Goal: Communication & Community: Answer question/provide support

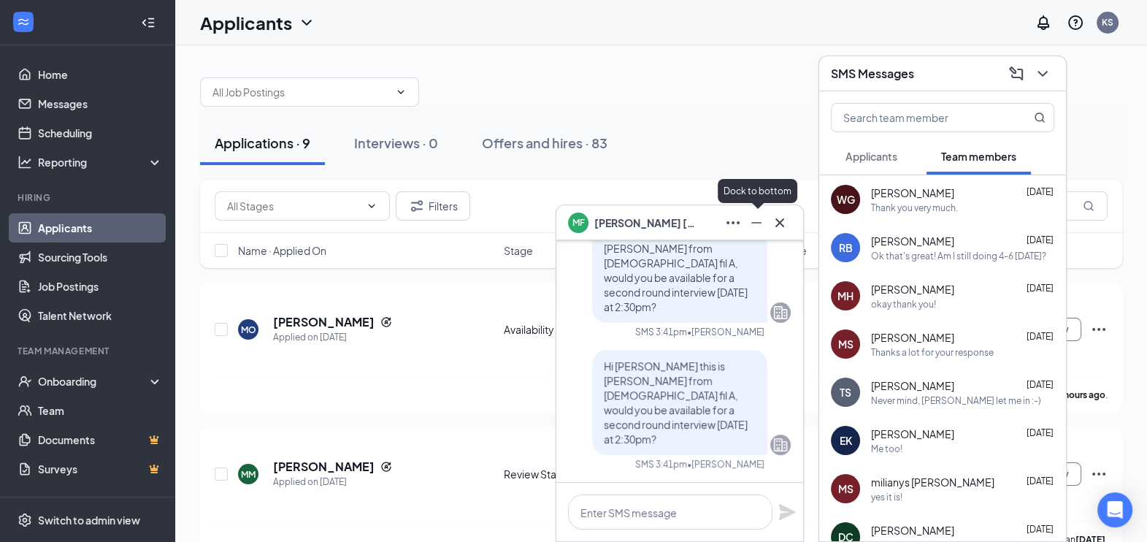
click at [756, 215] on icon "Minimize" at bounding box center [757, 223] width 18 height 18
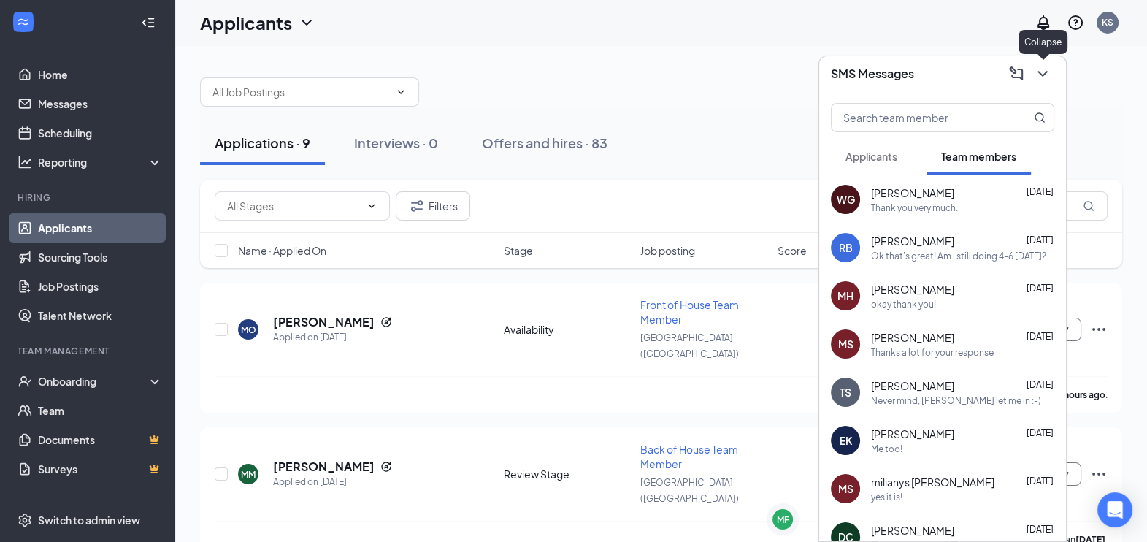
click at [1041, 79] on icon "ChevronDown" at bounding box center [1043, 74] width 18 height 18
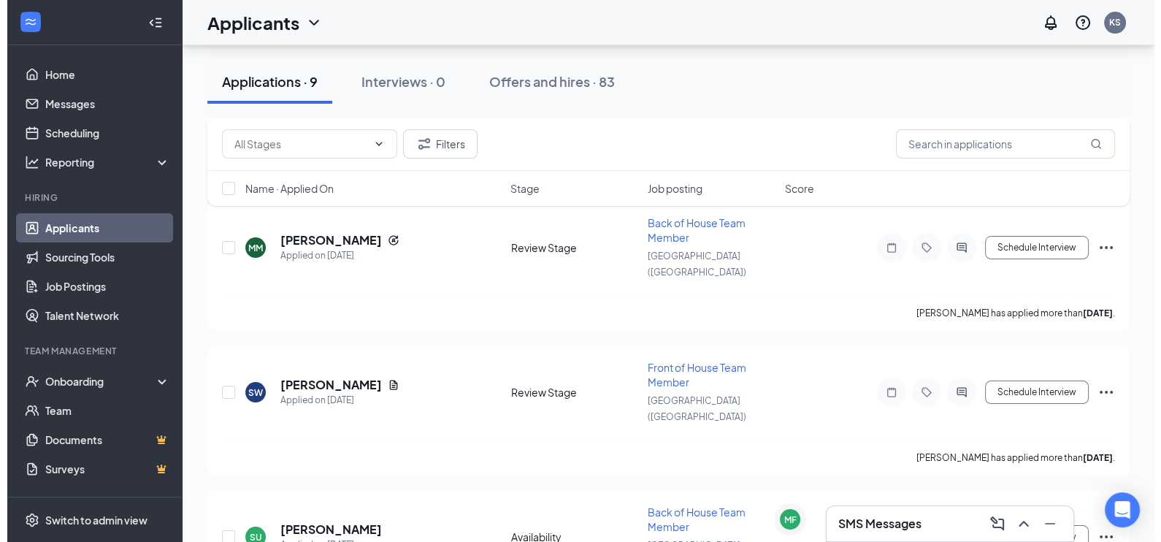
scroll to position [218, 0]
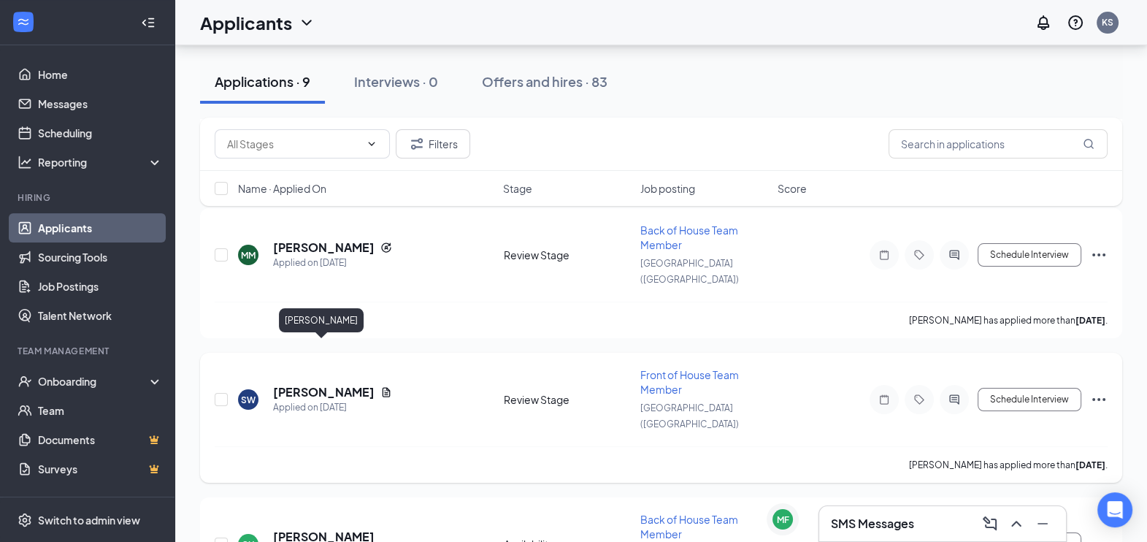
click at [338, 384] on h5 "[PERSON_NAME]" at bounding box center [323, 392] width 101 height 16
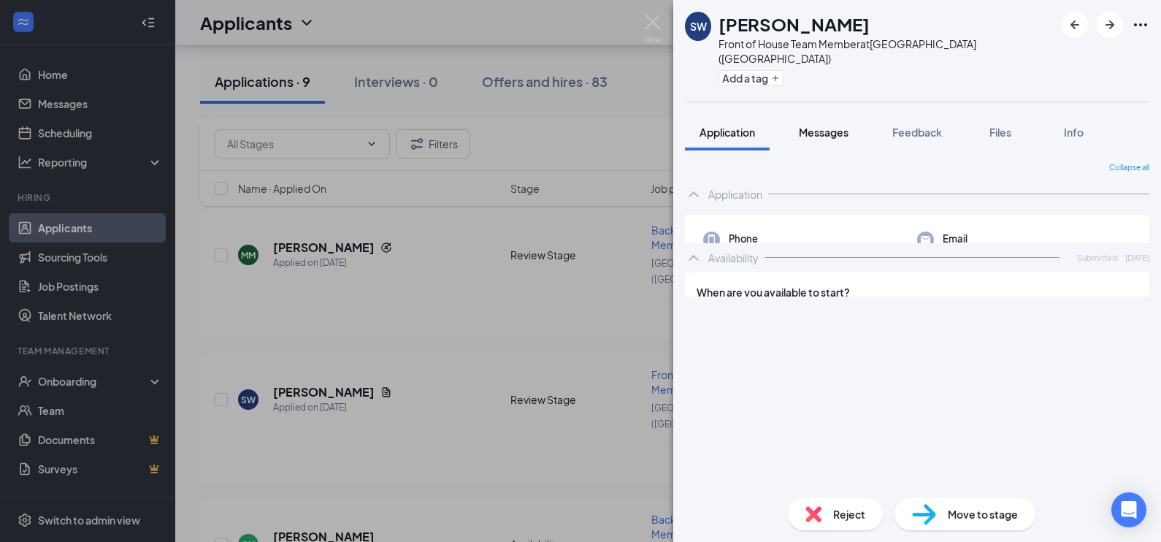
click at [828, 114] on button "Messages" at bounding box center [823, 132] width 79 height 37
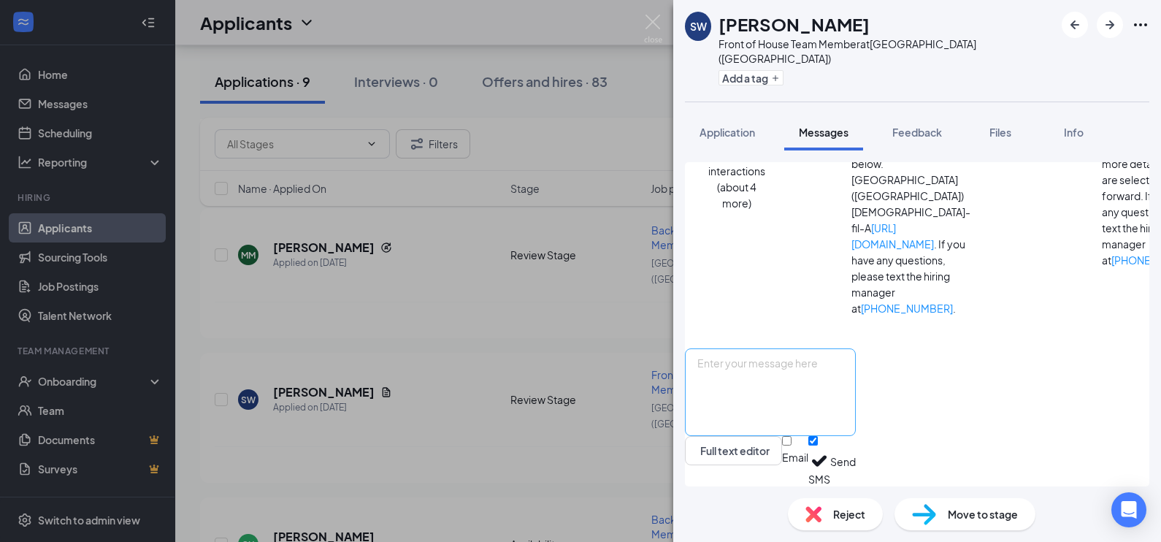
scroll to position [638, 0]
click at [934, 114] on button "Feedback" at bounding box center [917, 132] width 79 height 37
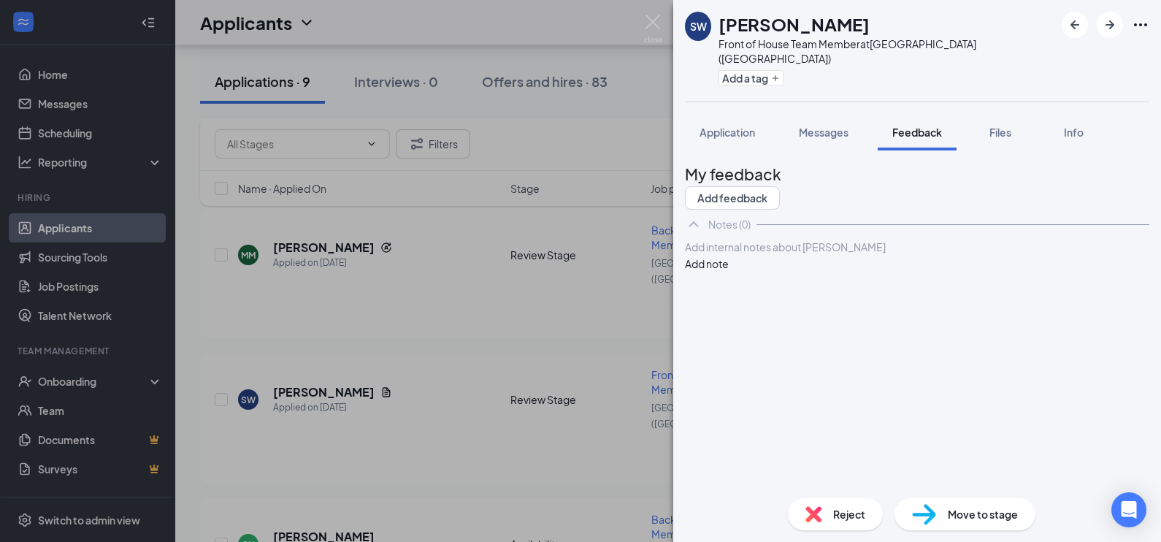
click at [749, 255] on div at bounding box center [917, 246] width 463 height 15
click at [751, 331] on div "Goals:" at bounding box center [917, 323] width 463 height 15
click at [785, 301] on div "Work History:" at bounding box center [917, 292] width 463 height 15
click at [761, 255] on div "About:" at bounding box center [917, 246] width 463 height 15
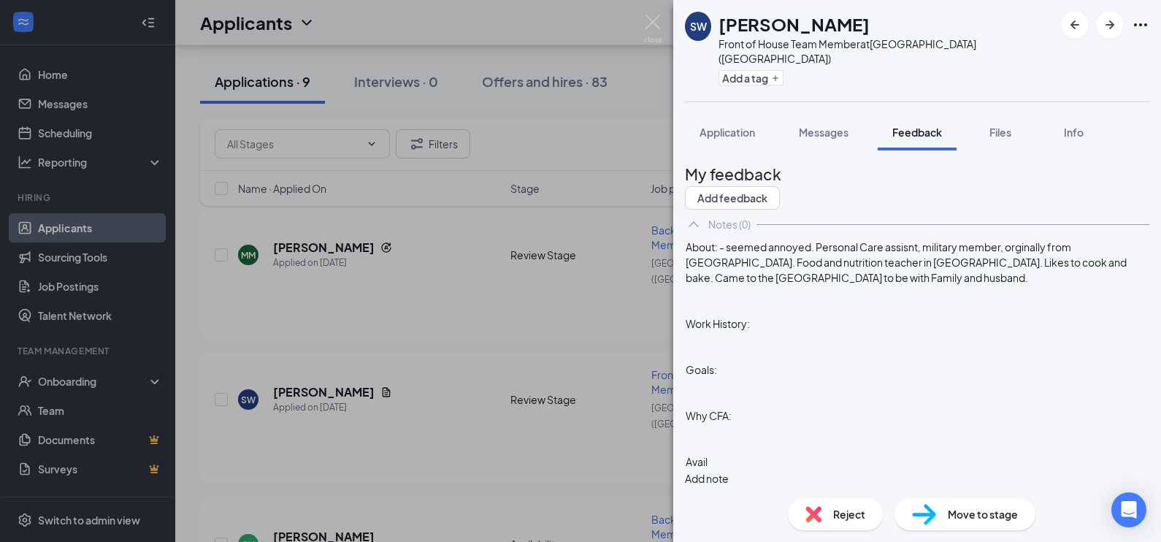
click at [788, 347] on div at bounding box center [917, 338] width 463 height 15
click at [840, 347] on div "personal care assistant-" at bounding box center [917, 338] width 463 height 15
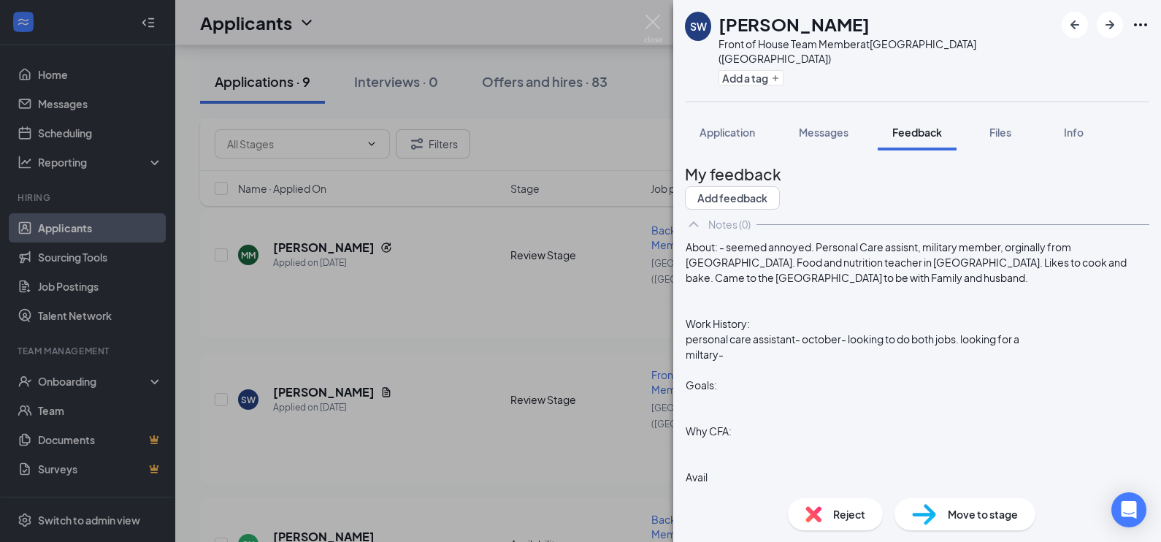
scroll to position [60, 0]
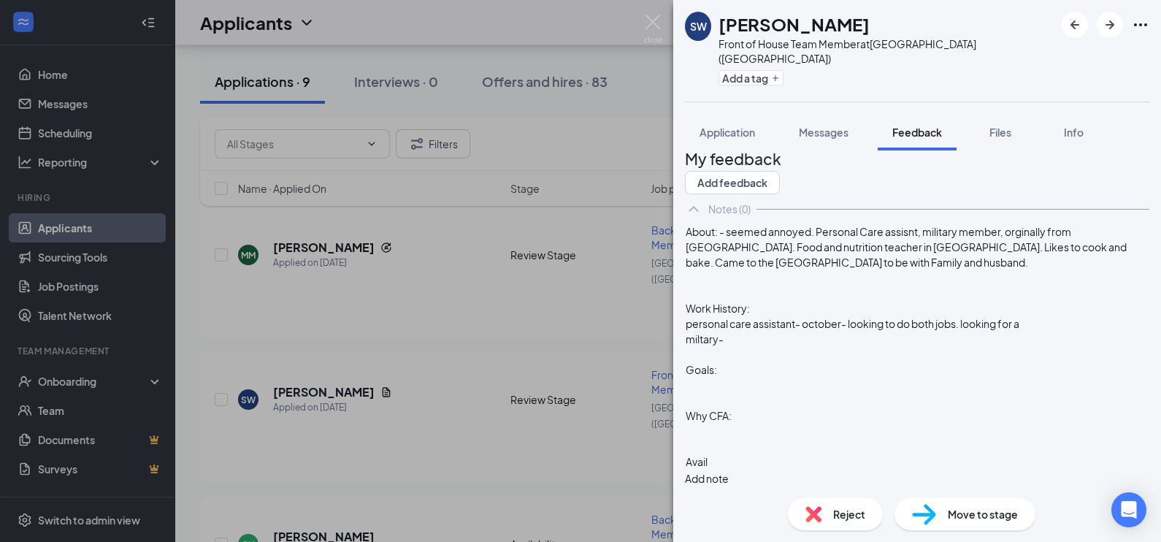
click at [740, 460] on div "Avail" at bounding box center [917, 461] width 463 height 15
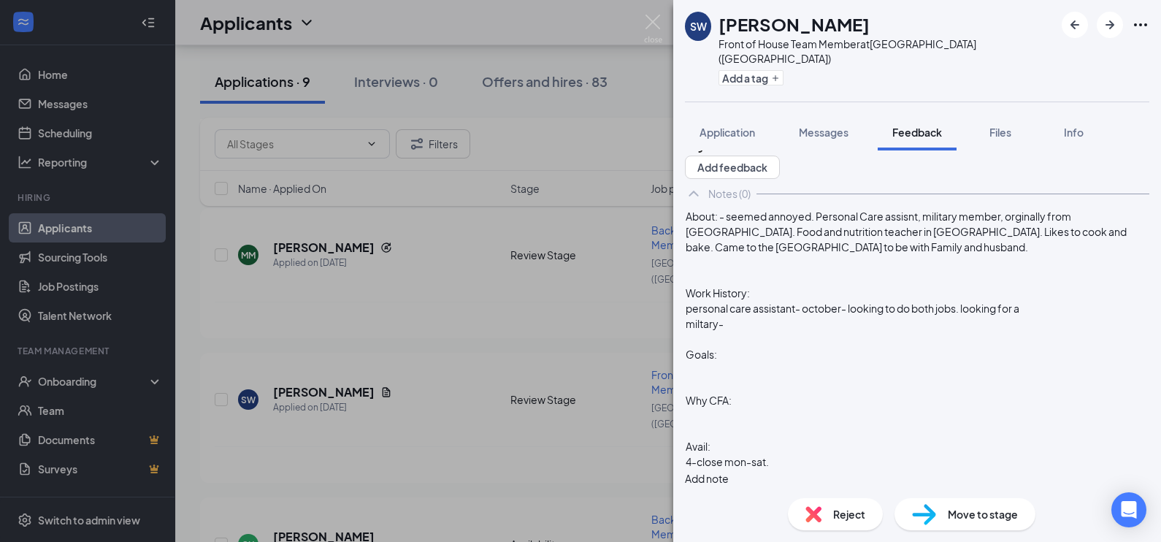
scroll to position [0, 0]
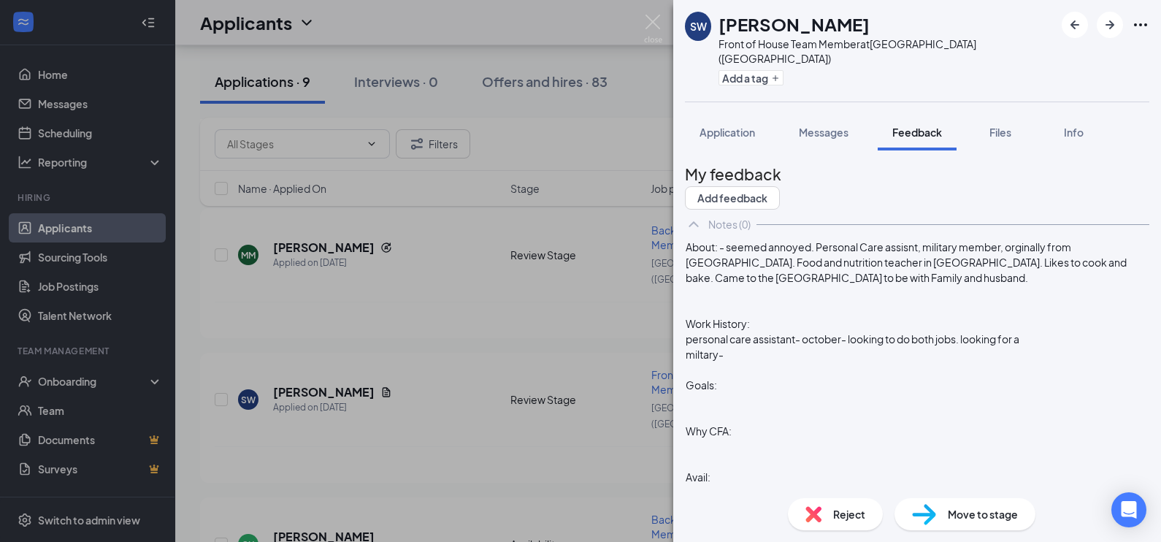
click at [751, 347] on div "personal care assistant- october- looking to do both jobs. looking for a" at bounding box center [917, 338] width 463 height 15
click at [761, 408] on div at bounding box center [917, 400] width 463 height 15
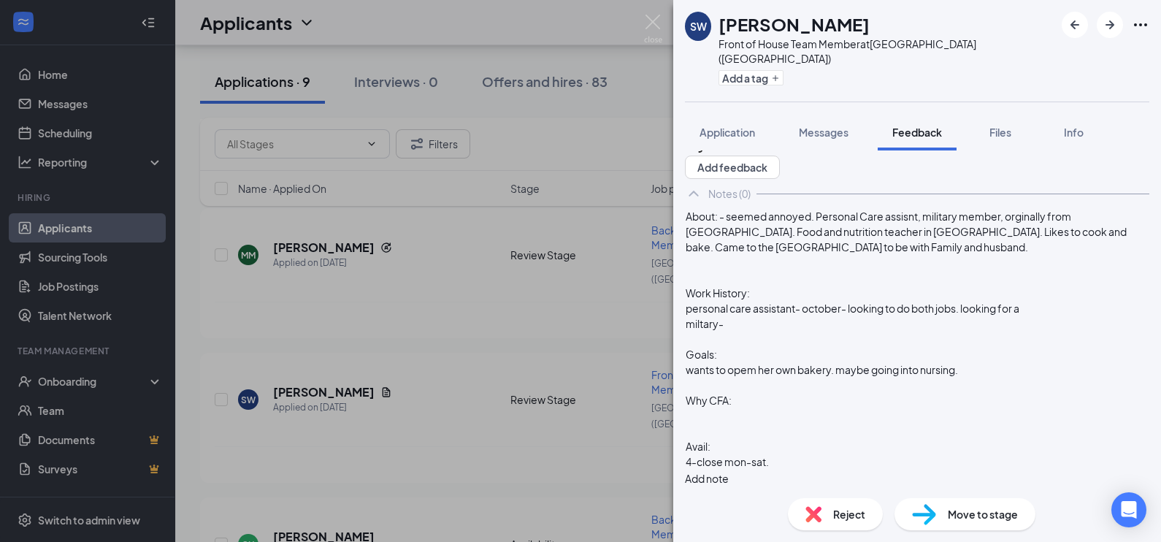
scroll to position [62, 0]
click at [791, 404] on div "Why CFA:" at bounding box center [917, 400] width 463 height 15
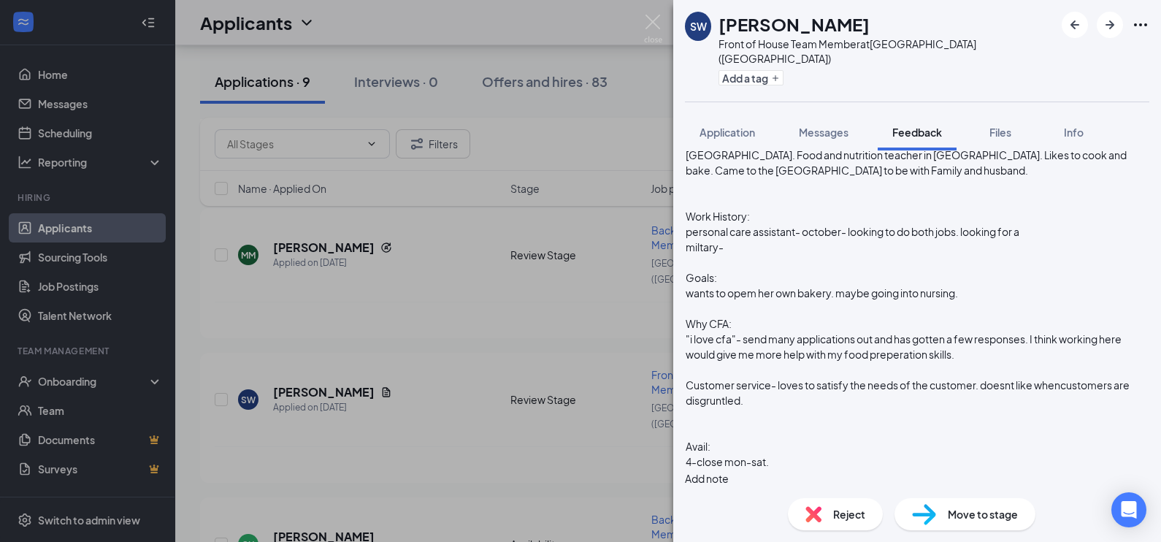
scroll to position [167, 0]
click at [818, 447] on div "Avail:" at bounding box center [917, 446] width 463 height 15
click at [818, 463] on div "4-close mon-sat." at bounding box center [917, 461] width 463 height 15
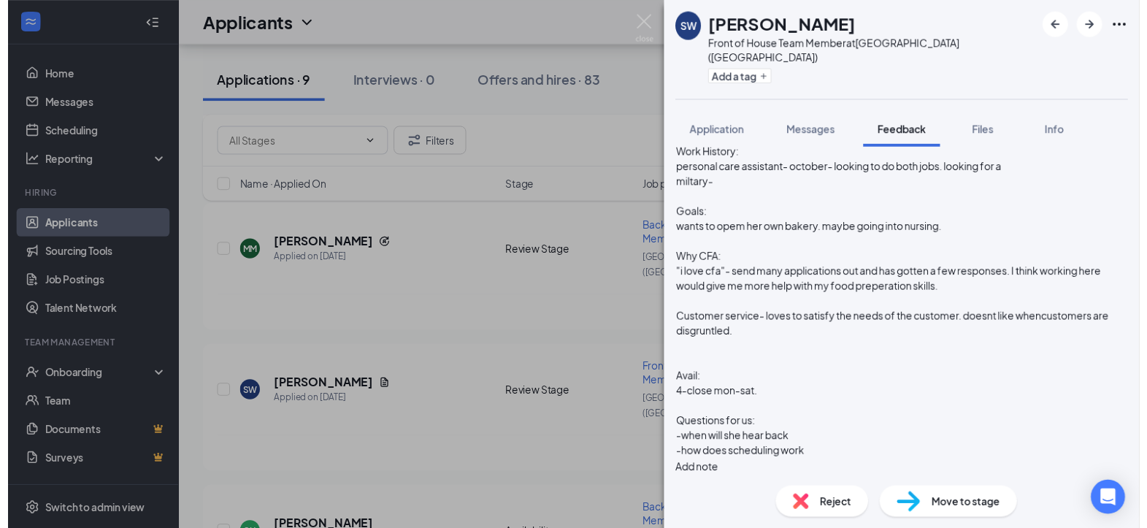
scroll to position [0, 0]
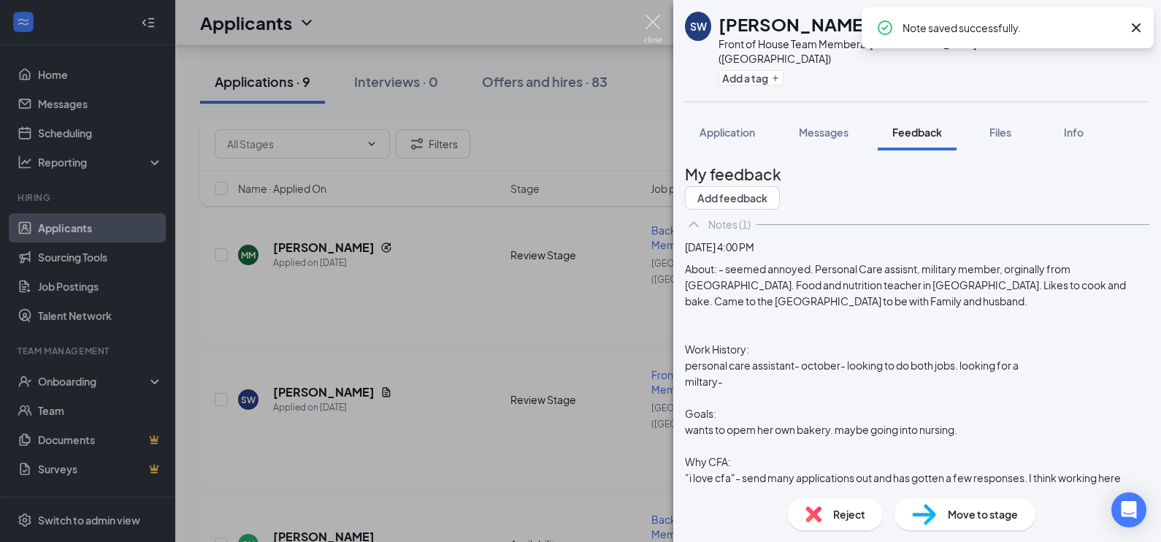
click at [654, 22] on img at bounding box center [653, 29] width 18 height 28
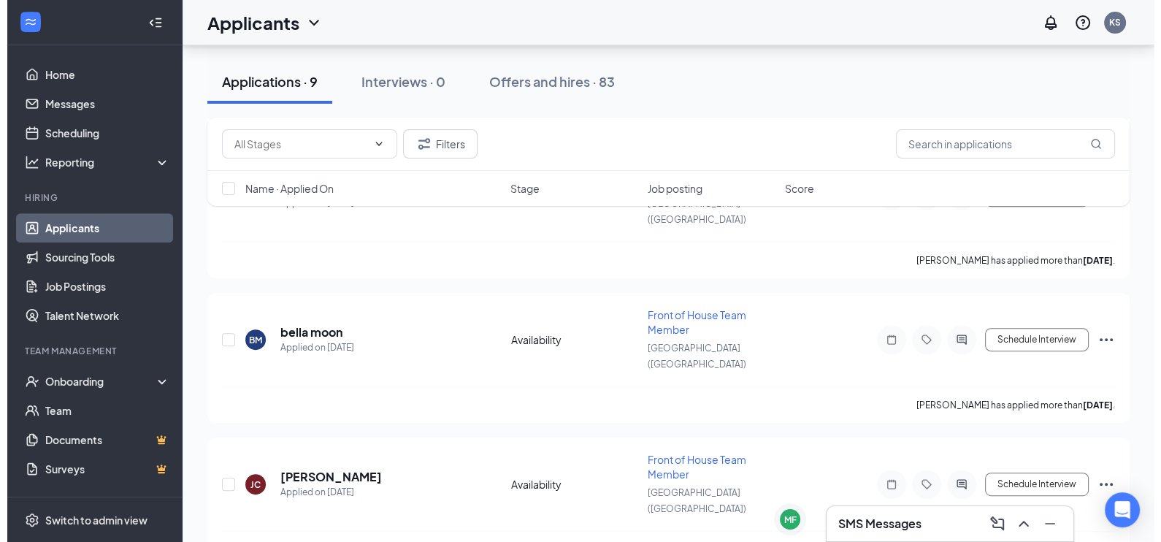
scroll to position [707, 0]
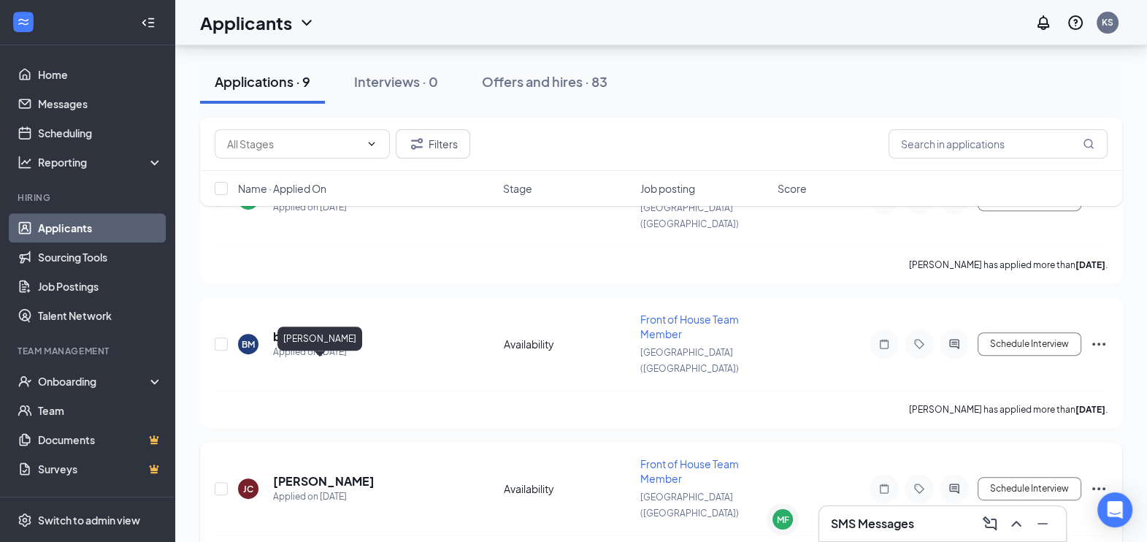
click at [312, 473] on h5 "[PERSON_NAME]" at bounding box center [323, 481] width 101 height 16
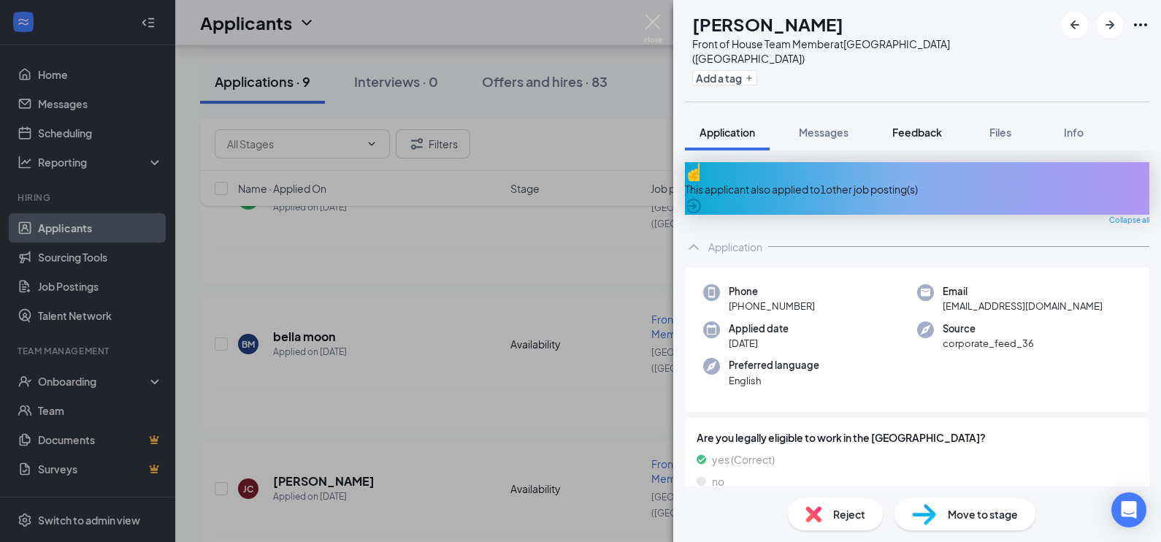
click at [916, 126] on span "Feedback" at bounding box center [917, 132] width 50 height 13
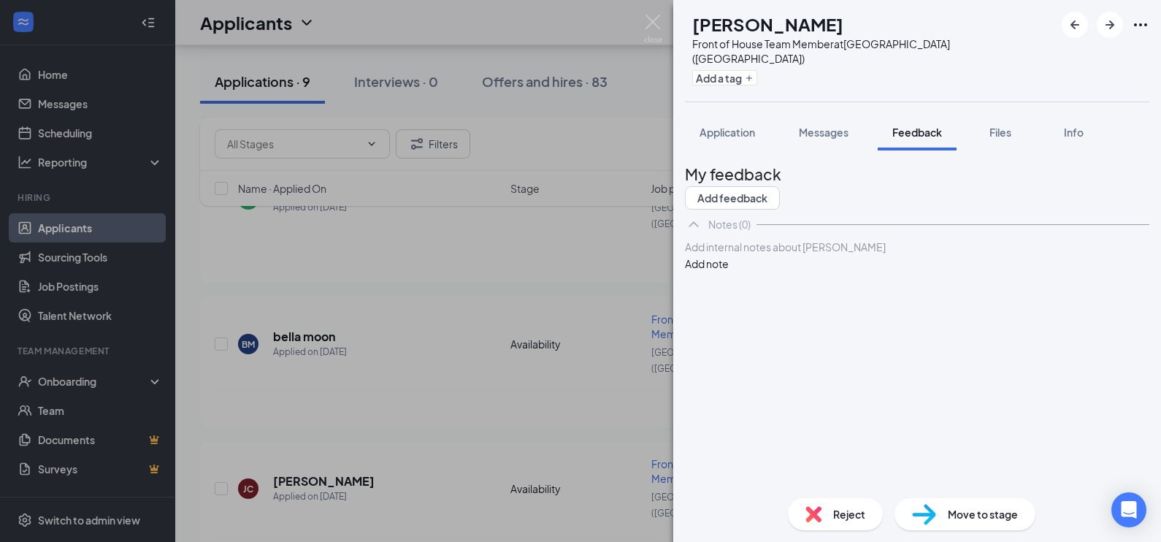
click at [804, 255] on div at bounding box center [917, 246] width 463 height 15
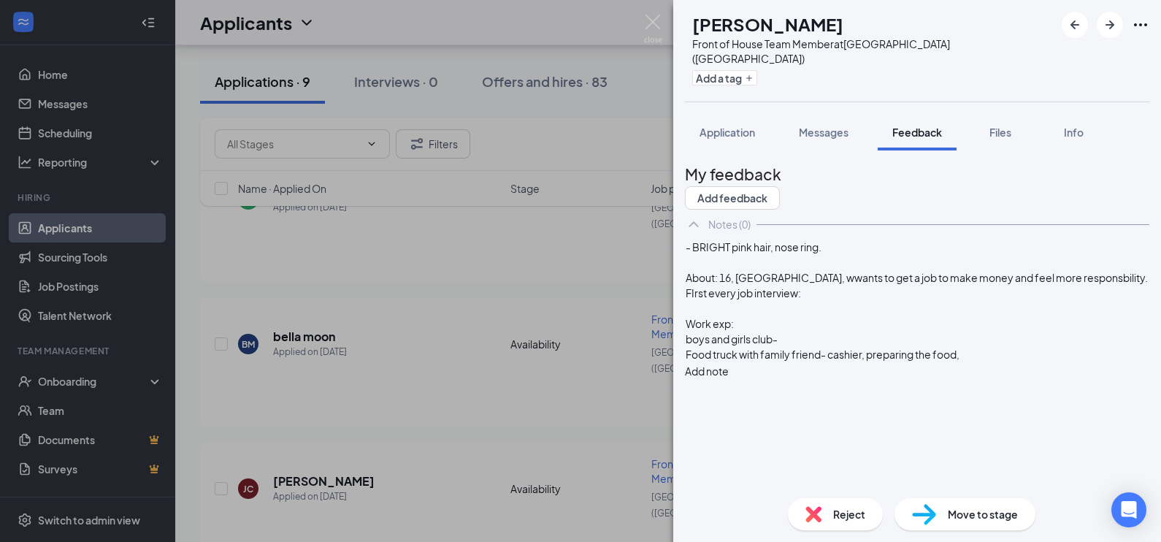
click at [815, 347] on div "boys and girls club-" at bounding box center [917, 338] width 463 height 15
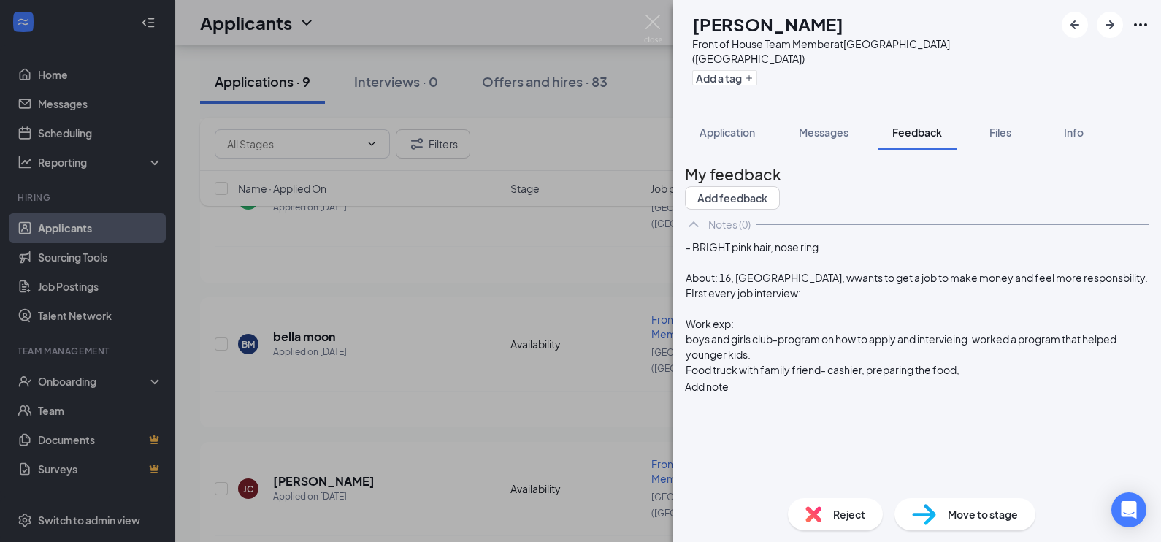
click at [1018, 377] on div "Food truck with family friend- cashier, preparing the food," at bounding box center [917, 369] width 463 height 15
click at [858, 299] on span "About: 16, [GEOGRAPHIC_DATA], wwants to get a job to make money and feel more r…" at bounding box center [918, 285] width 464 height 28
click at [1062, 421] on div "- BRIGHT pink hair, nose ring. About: 16, trenton central high Junior, wwants t…" at bounding box center [917, 339] width 464 height 201
click at [1048, 408] on div "Goals: to get a job, graduate HS, wants to go to college for Vetrinary." at bounding box center [917, 400] width 463 height 15
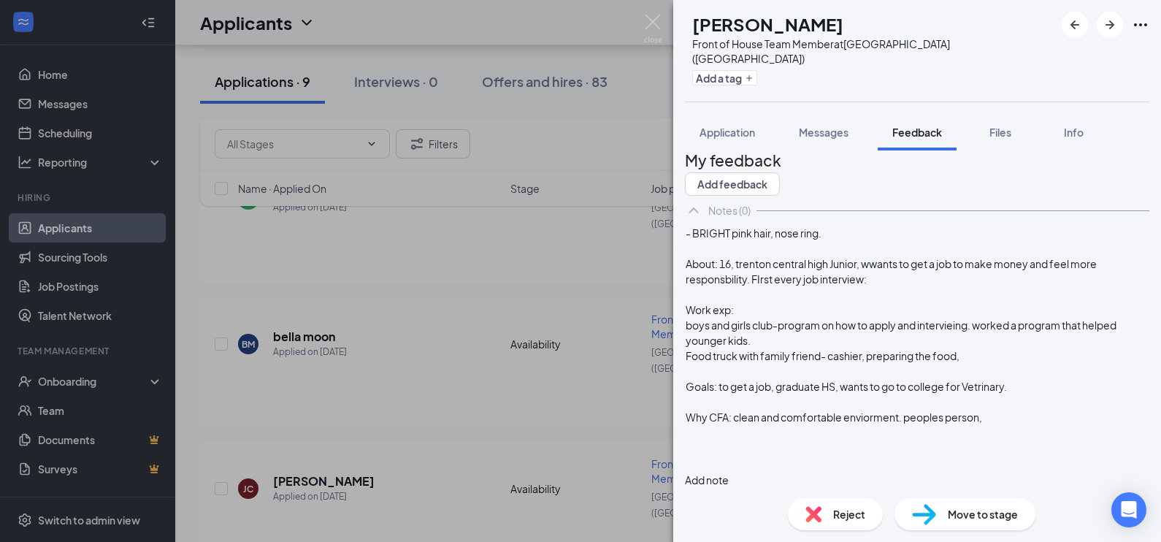
scroll to position [45, 0]
click at [1008, 280] on div "About: 16, trenton central high Junior, wwants to get a job to make money and f…" at bounding box center [917, 270] width 463 height 31
click at [960, 454] on div at bounding box center [917, 461] width 463 height 15
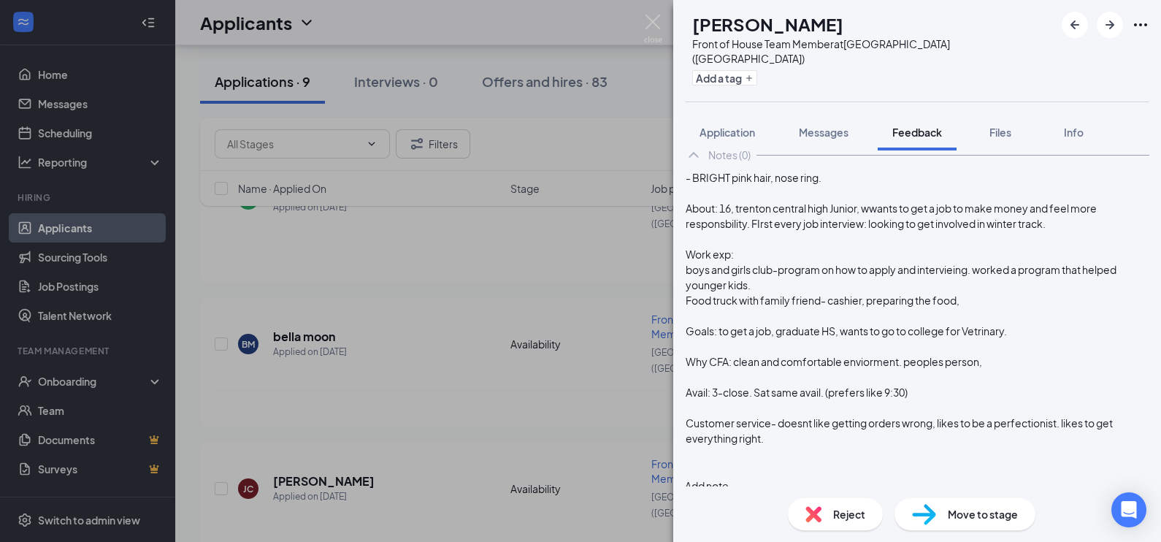
scroll to position [121, 0]
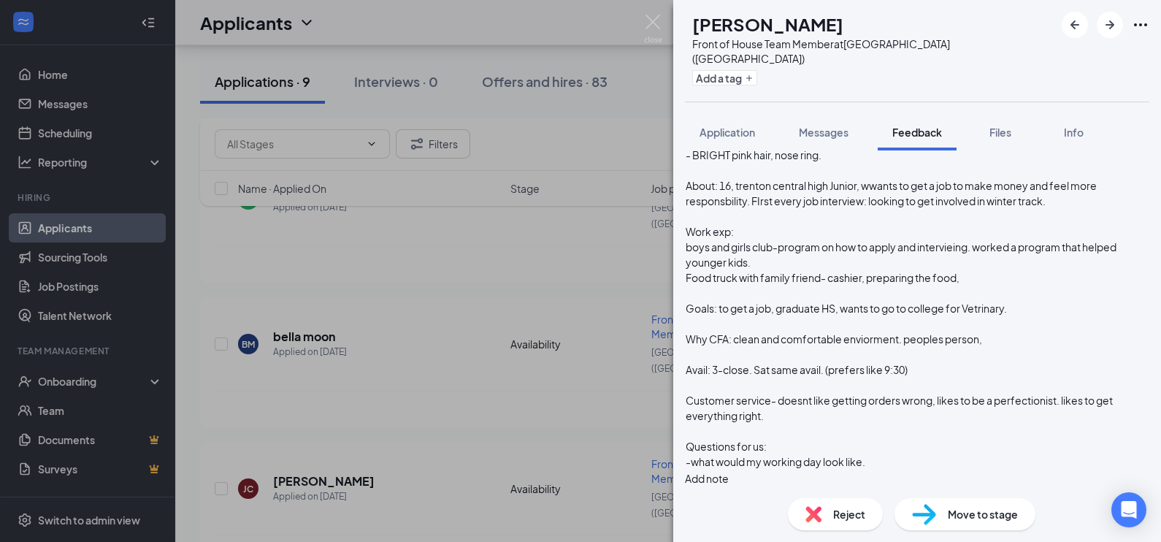
click at [729, 470] on button "Add note" at bounding box center [707, 478] width 44 height 16
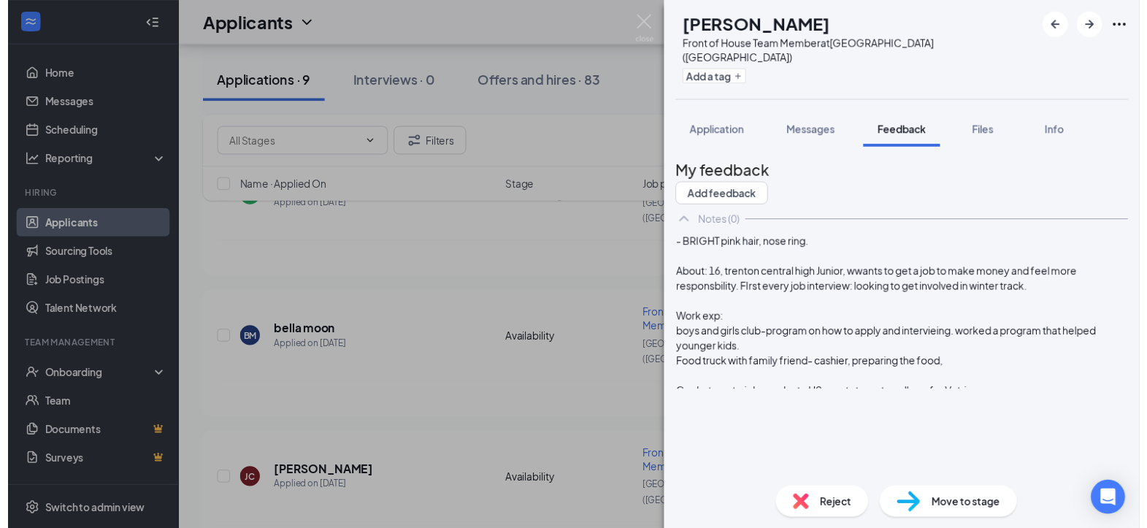
scroll to position [0, 0]
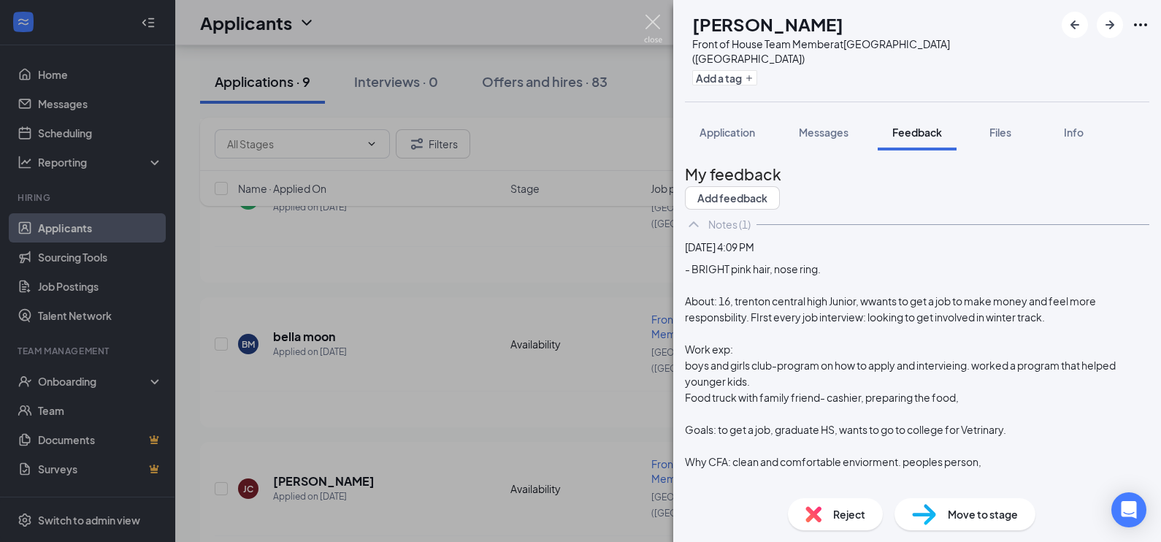
click at [656, 31] on img at bounding box center [653, 29] width 18 height 28
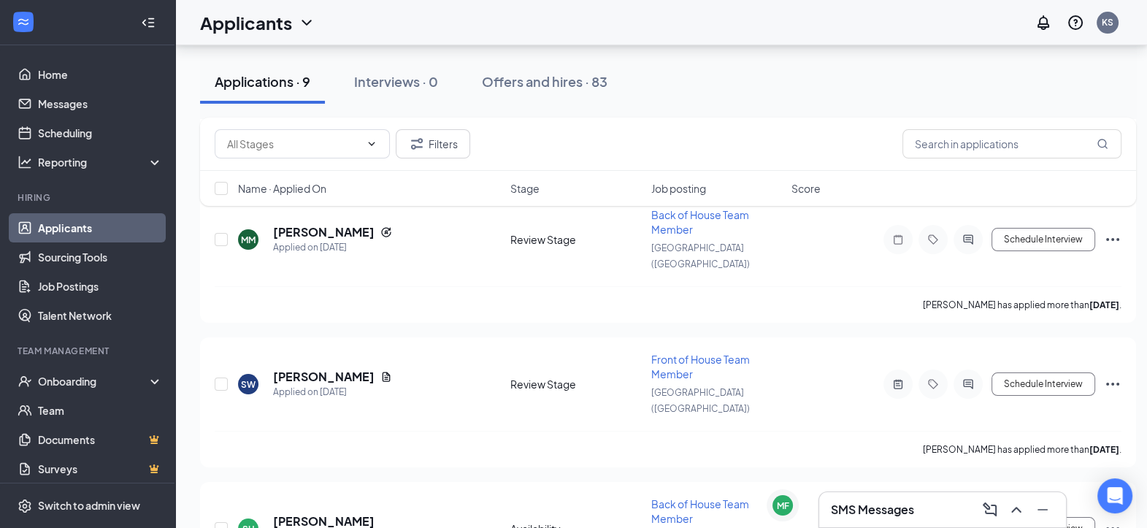
scroll to position [221, 14]
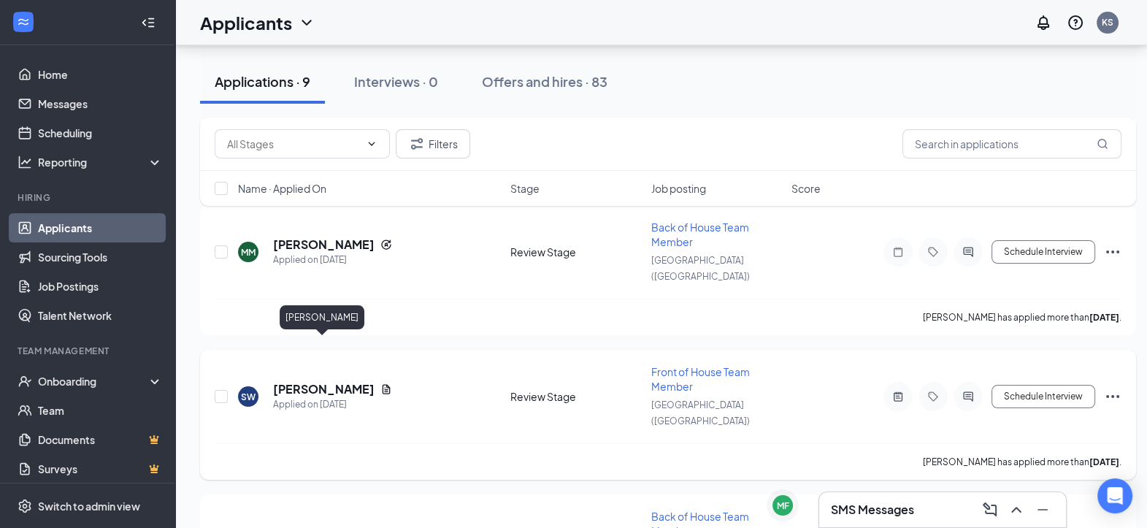
click at [332, 381] on h5 "[PERSON_NAME]" at bounding box center [323, 389] width 101 height 16
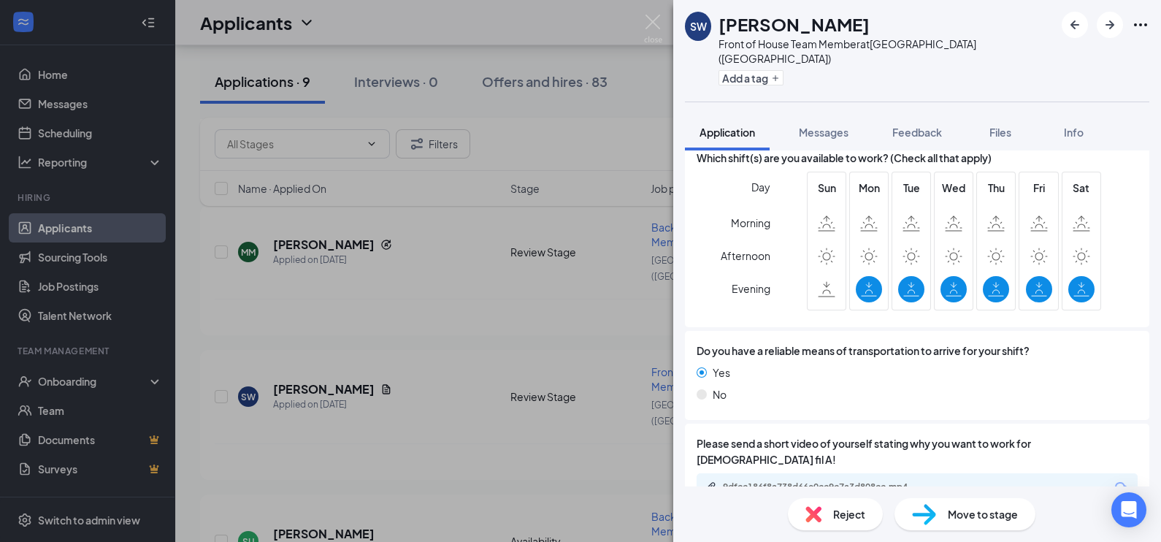
scroll to position [1063, 0]
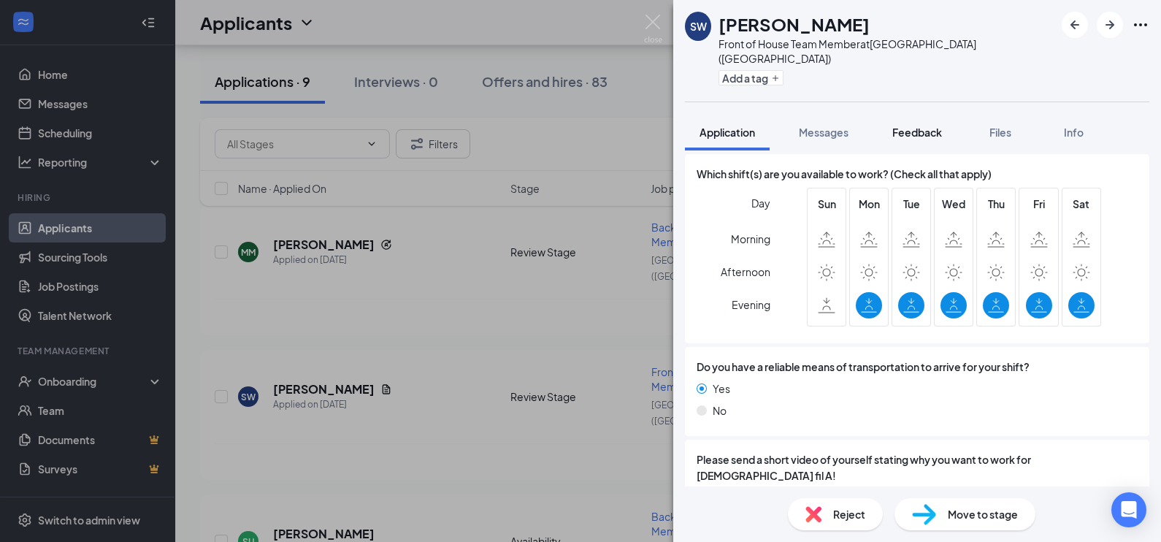
click at [909, 126] on span "Feedback" at bounding box center [917, 132] width 50 height 13
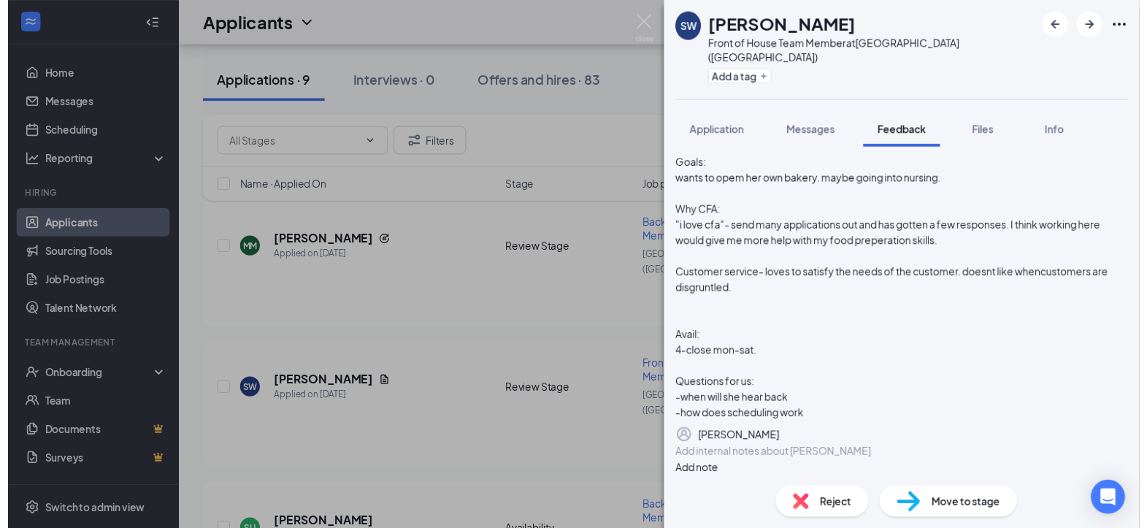
scroll to position [335, 0]
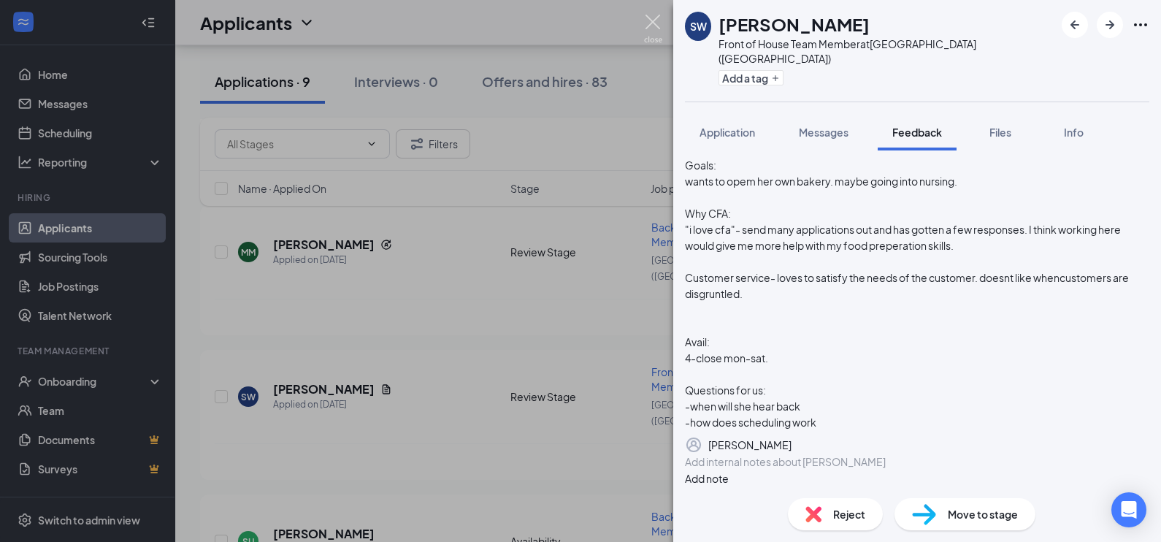
click at [650, 16] on img at bounding box center [653, 29] width 18 height 28
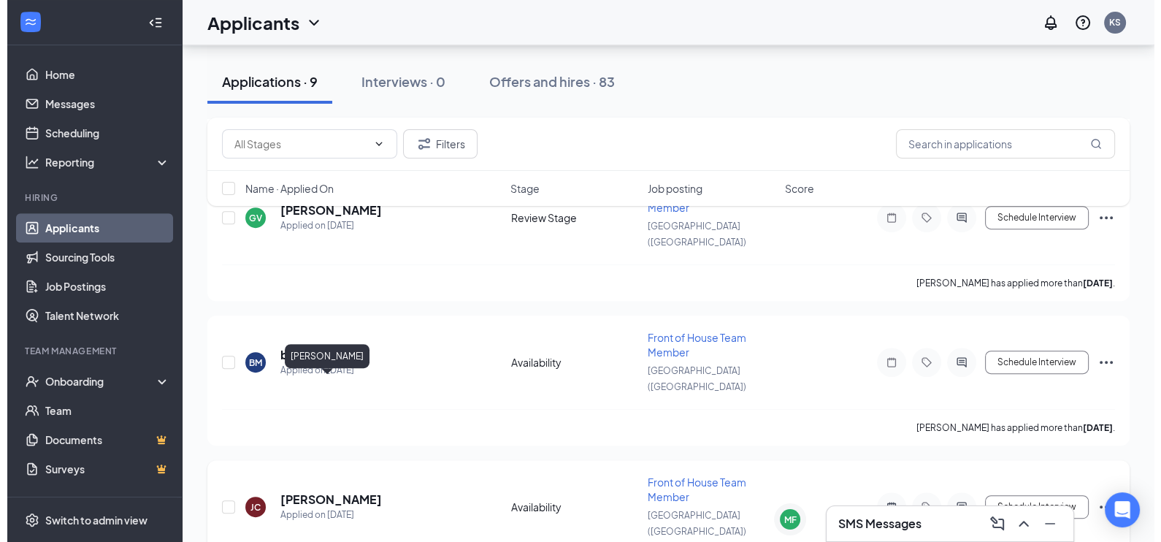
scroll to position [686, 0]
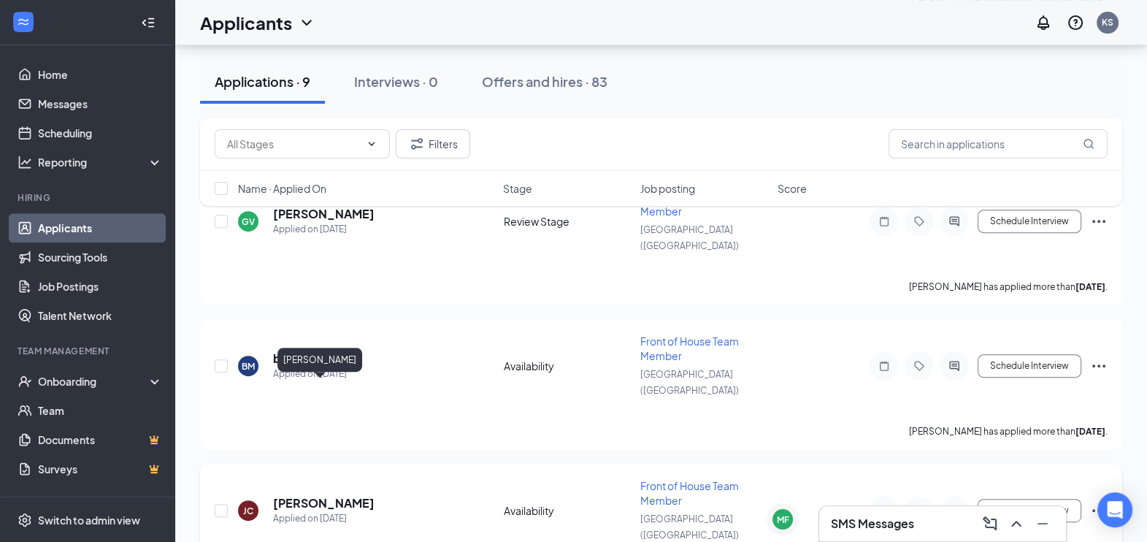
click at [327, 495] on h5 "[PERSON_NAME]" at bounding box center [323, 503] width 101 height 16
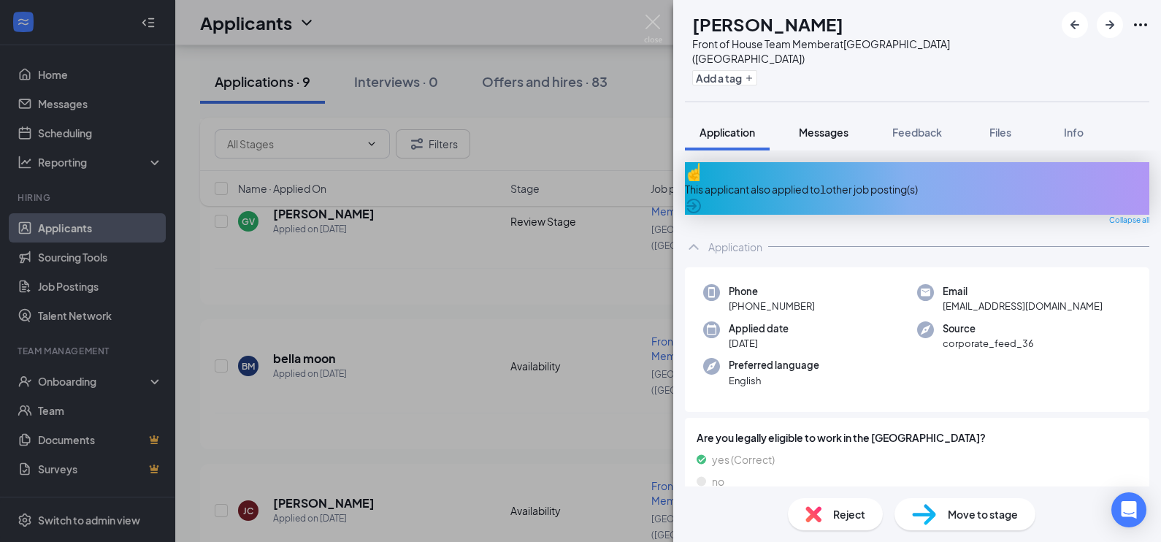
click at [825, 127] on button "Messages" at bounding box center [823, 132] width 79 height 37
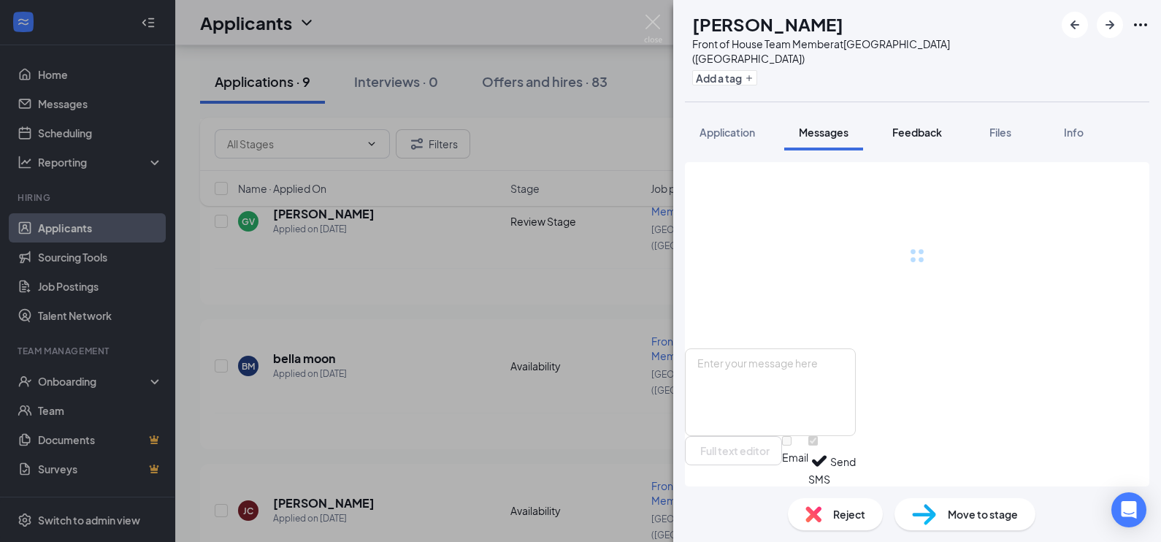
click at [915, 127] on button "Feedback" at bounding box center [917, 132] width 79 height 37
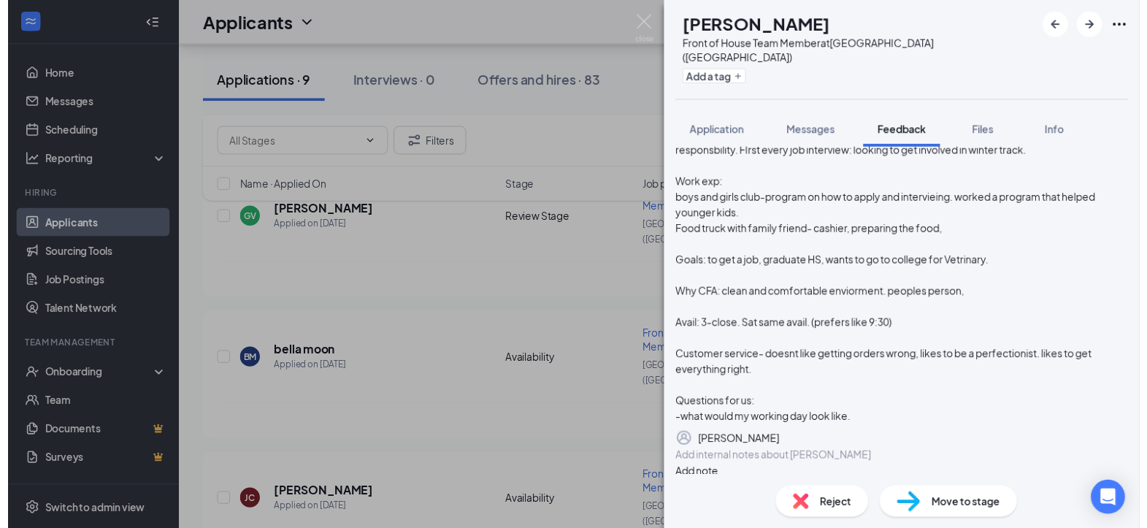
scroll to position [160, 0]
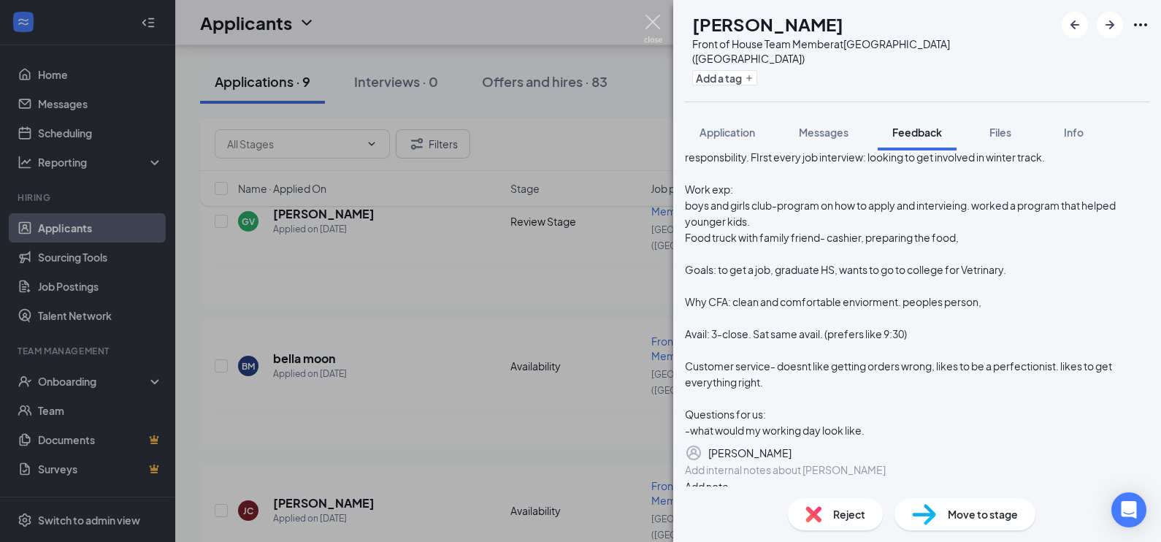
click at [649, 27] on img at bounding box center [653, 29] width 18 height 28
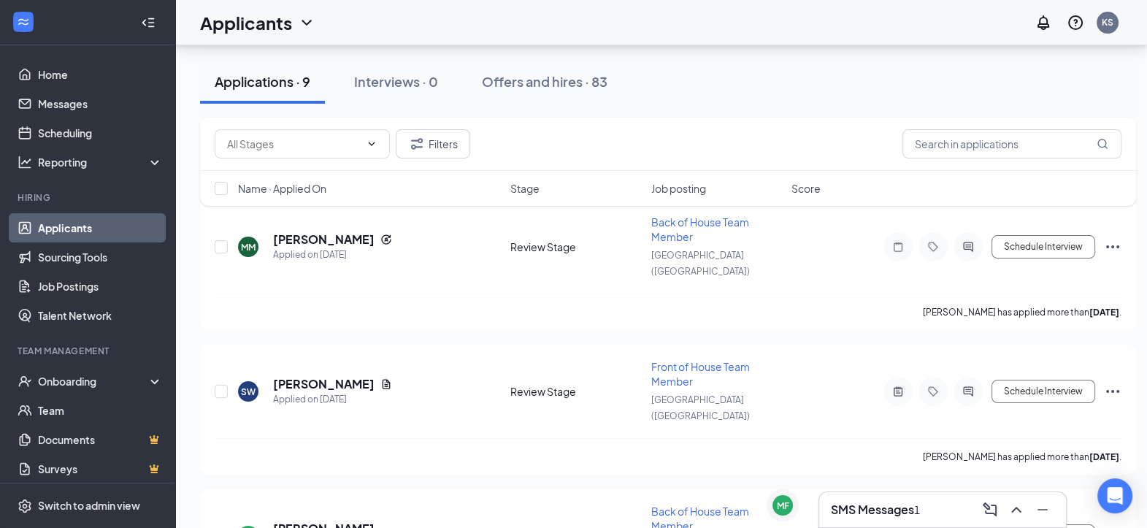
scroll to position [169, 14]
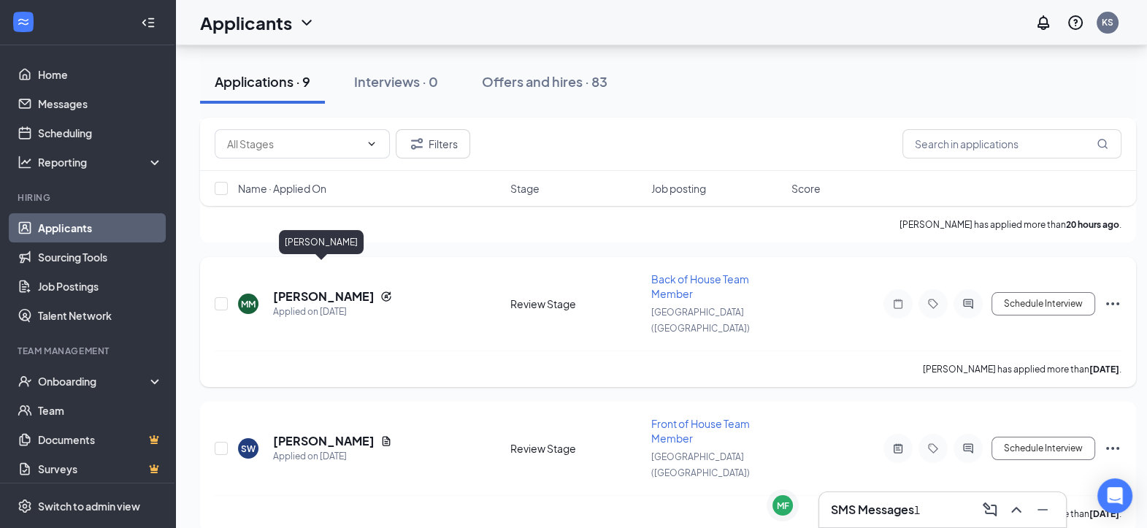
click at [326, 288] on h5 "[PERSON_NAME]" at bounding box center [323, 296] width 101 height 16
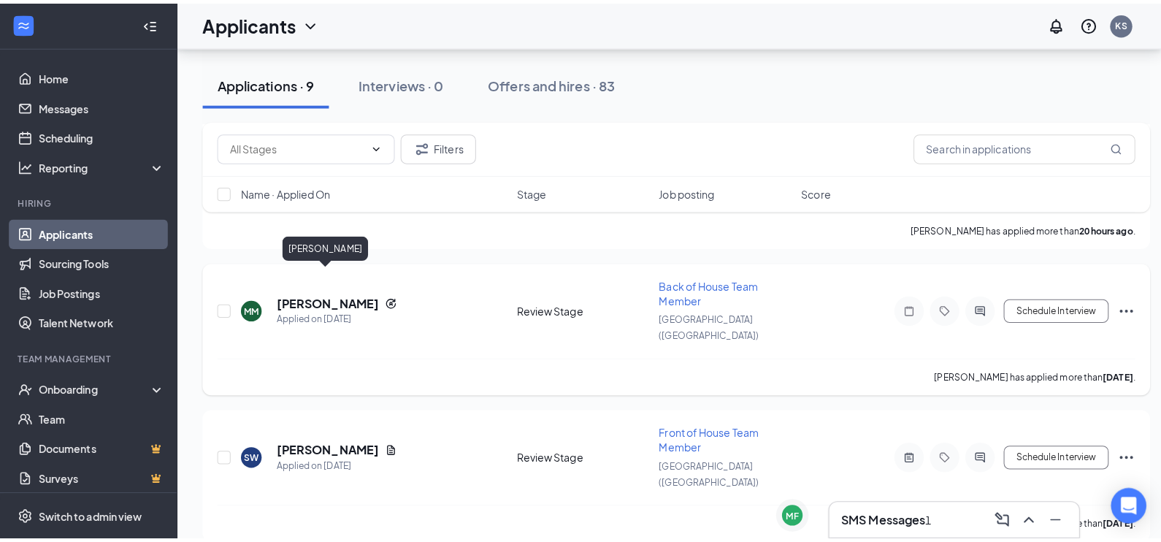
scroll to position [169, 0]
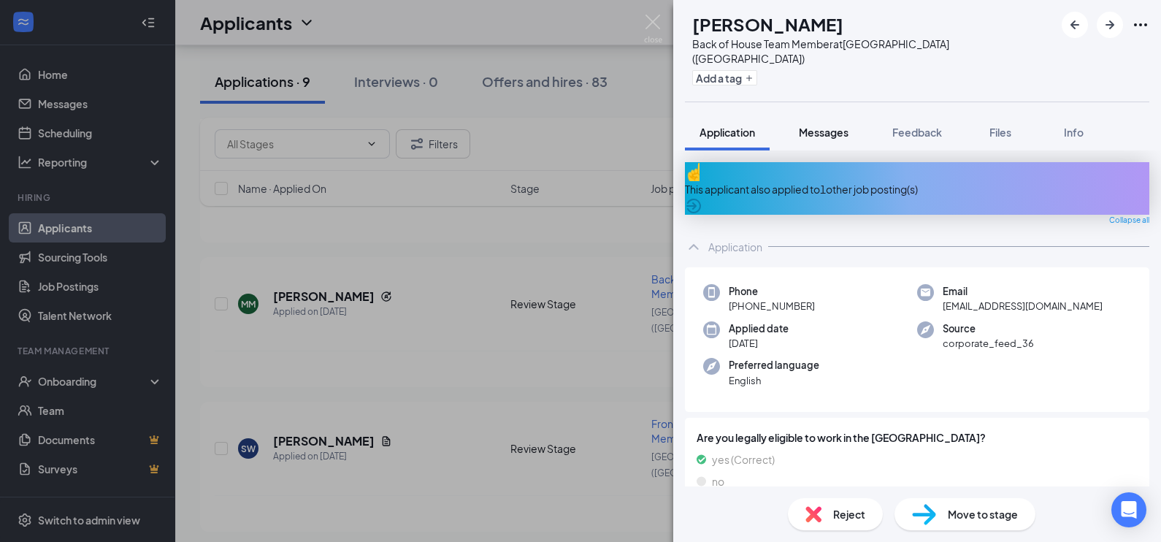
click at [815, 126] on span "Messages" at bounding box center [824, 132] width 50 height 13
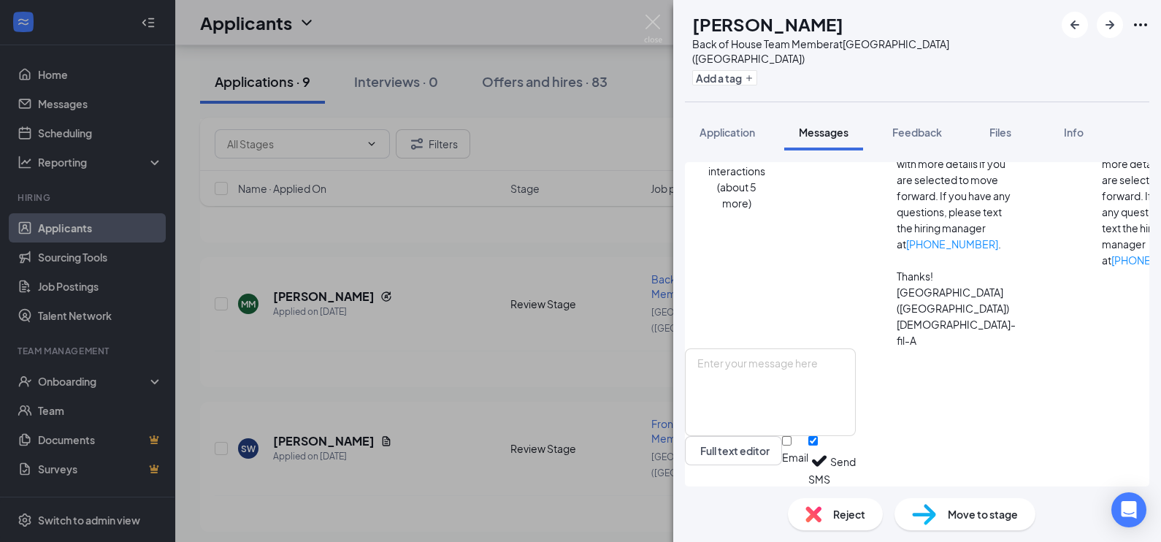
scroll to position [679, 0]
click at [919, 126] on span "Feedback" at bounding box center [917, 132] width 50 height 13
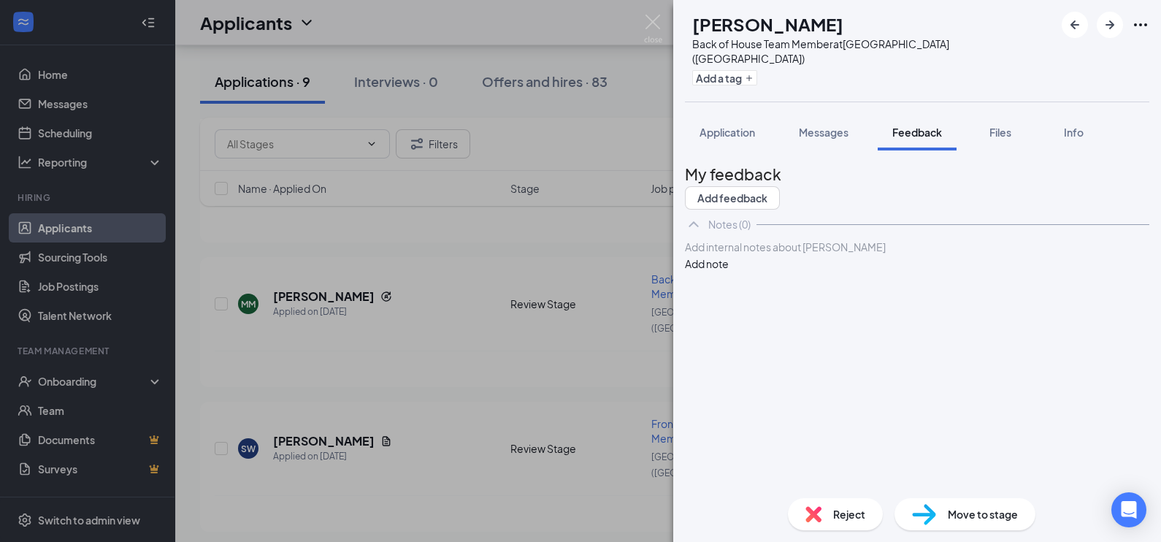
click at [772, 255] on div at bounding box center [917, 246] width 463 height 15
click at [772, 255] on div "-bilinguel" at bounding box center [917, 246] width 463 height 15
click at [759, 285] on div "About:" at bounding box center [917, 277] width 463 height 15
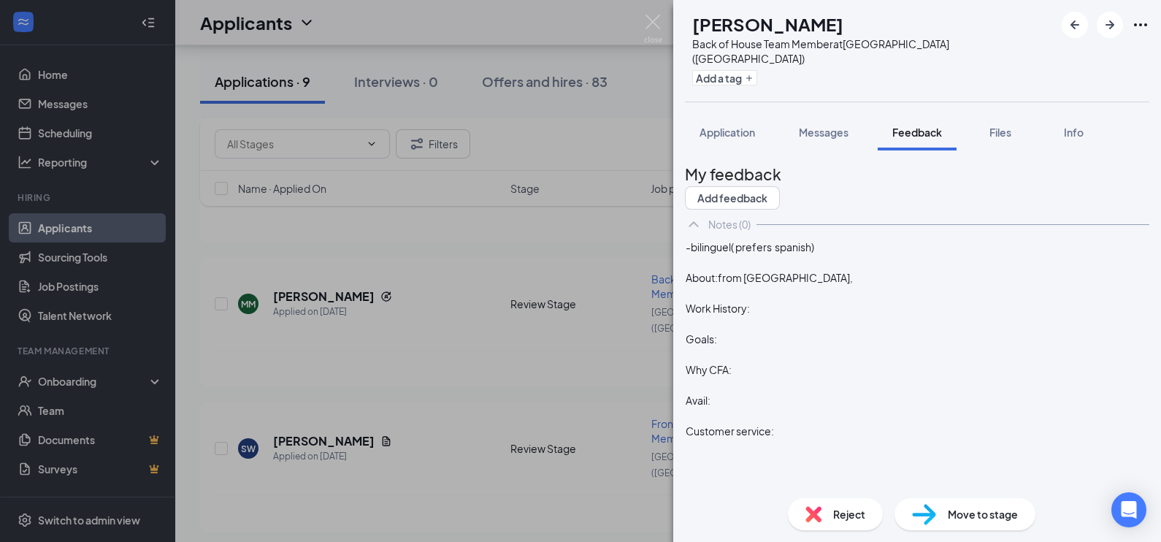
click at [796, 316] on div "Work History:" at bounding box center [917, 308] width 463 height 15
click at [836, 285] on div "About:from [GEOGRAPHIC_DATA]," at bounding box center [917, 277] width 463 height 15
click at [750, 315] on span "Work History:" at bounding box center [718, 308] width 64 height 13
click at [744, 331] on div at bounding box center [917, 323] width 463 height 15
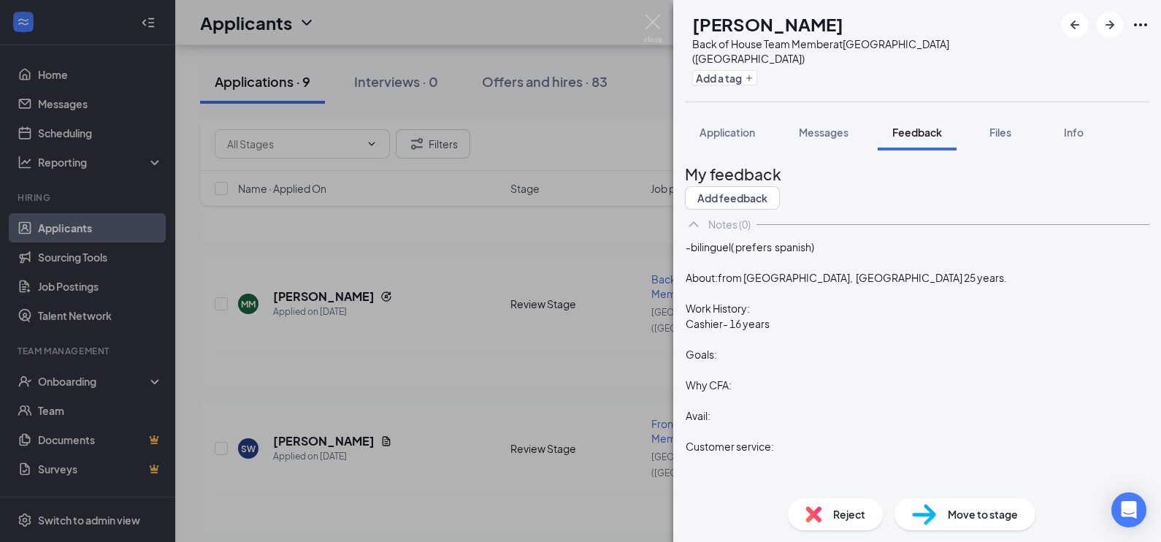
click at [715, 330] on span "Cashier- 16 years" at bounding box center [728, 323] width 84 height 13
click at [879, 331] on div "Supermo Foods Cashier- 16 years" at bounding box center [917, 323] width 463 height 15
click at [904, 285] on div "About:from [GEOGRAPHIC_DATA], [GEOGRAPHIC_DATA] 25 years." at bounding box center [917, 277] width 463 height 15
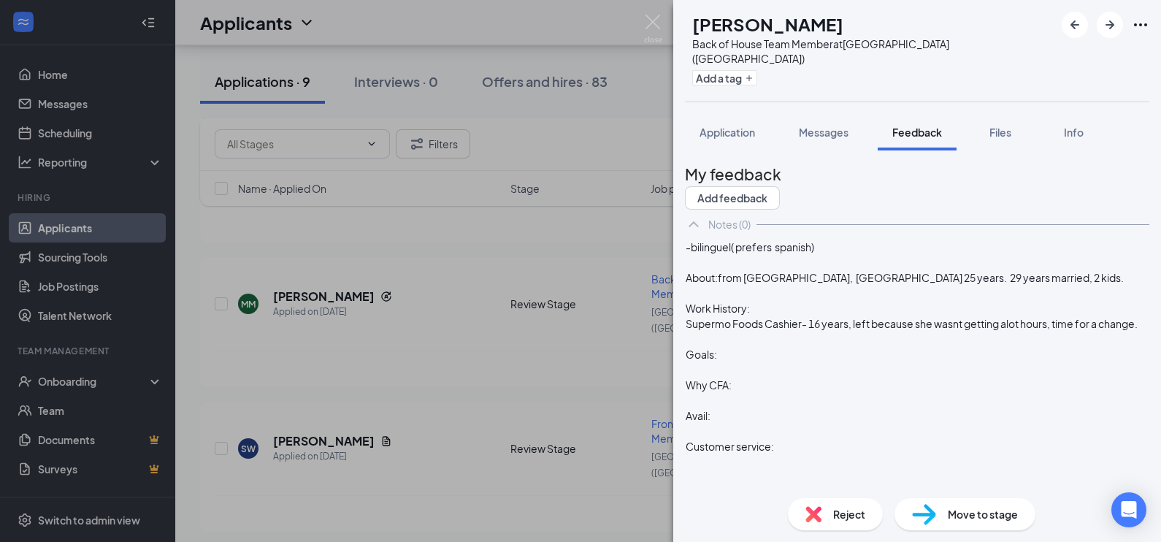
scroll to position [43, 0]
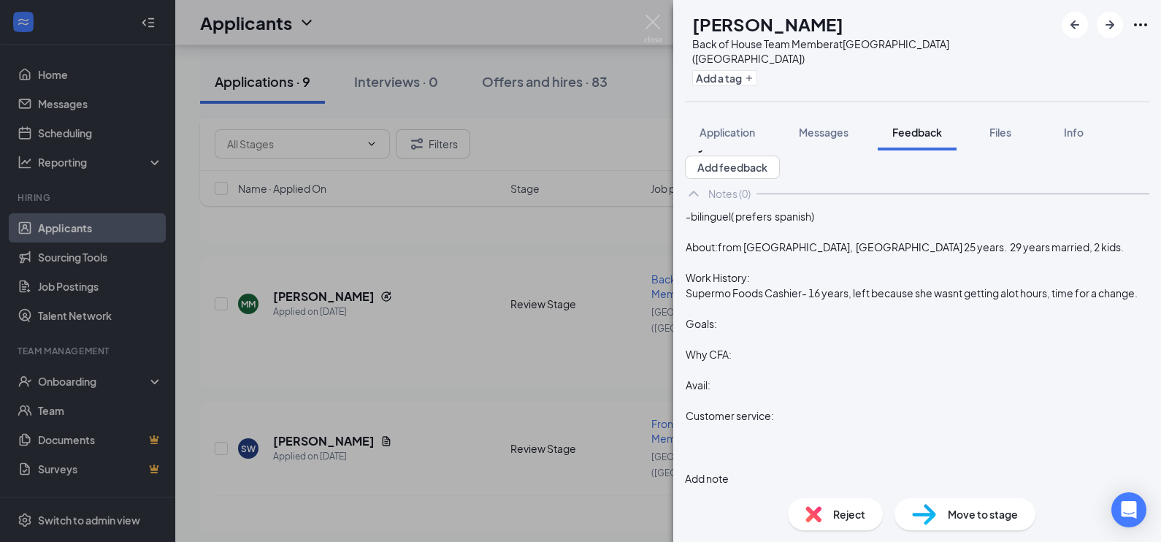
click at [757, 347] on div at bounding box center [917, 338] width 463 height 15
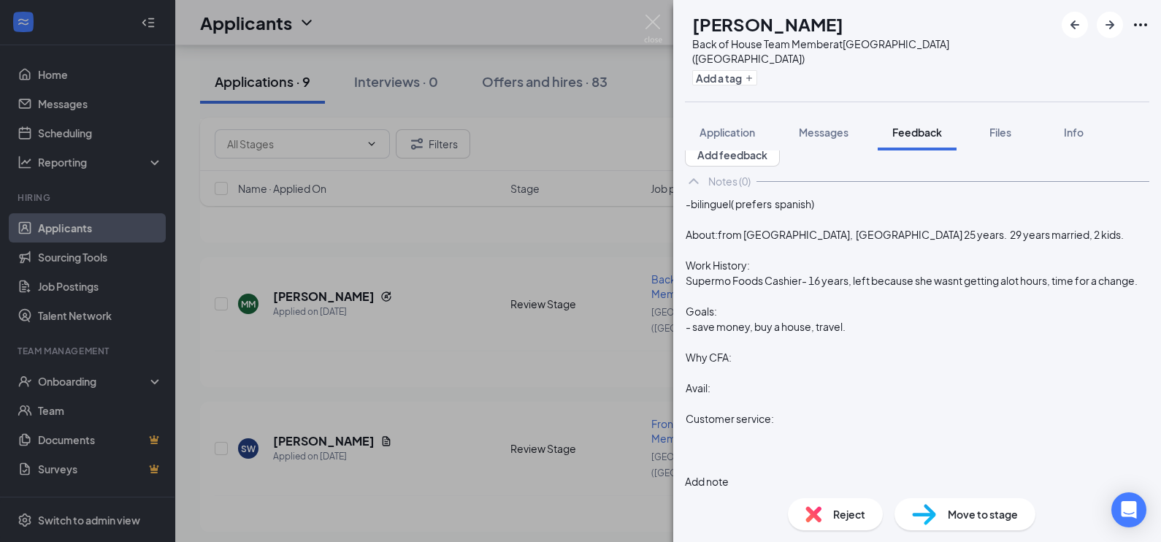
click at [760, 365] on div "Why CFA:" at bounding box center [917, 357] width 463 height 15
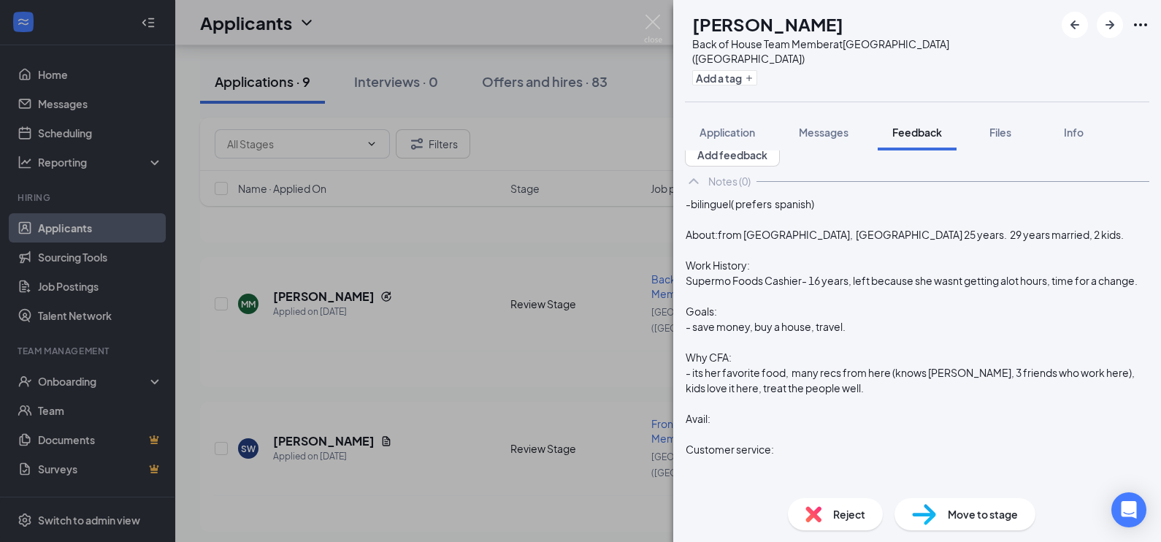
scroll to position [121, 0]
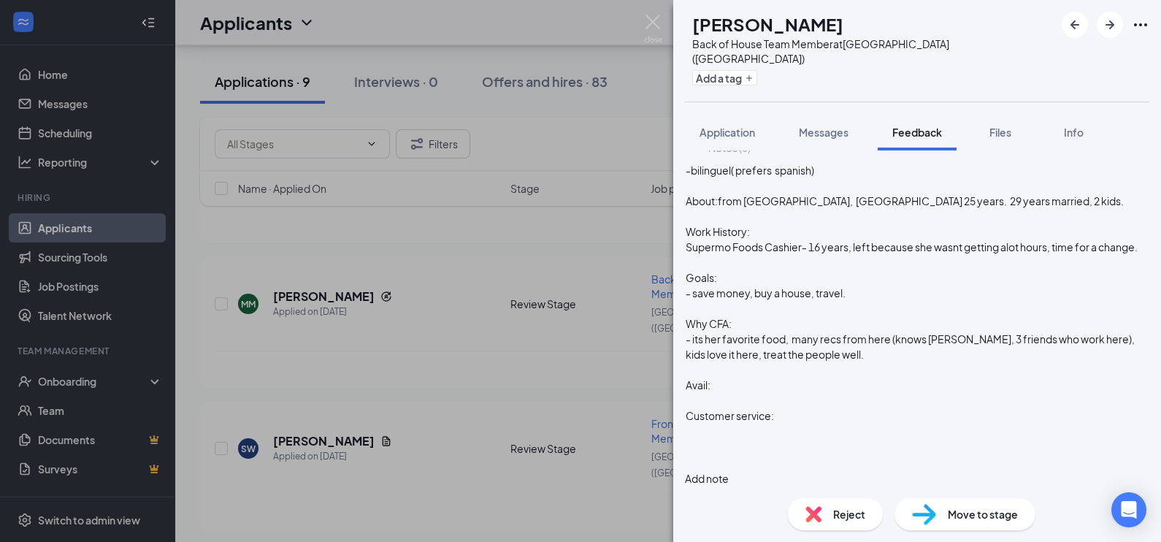
click at [750, 383] on div "Avail:" at bounding box center [917, 384] width 463 height 15
click at [859, 423] on div at bounding box center [917, 430] width 463 height 15
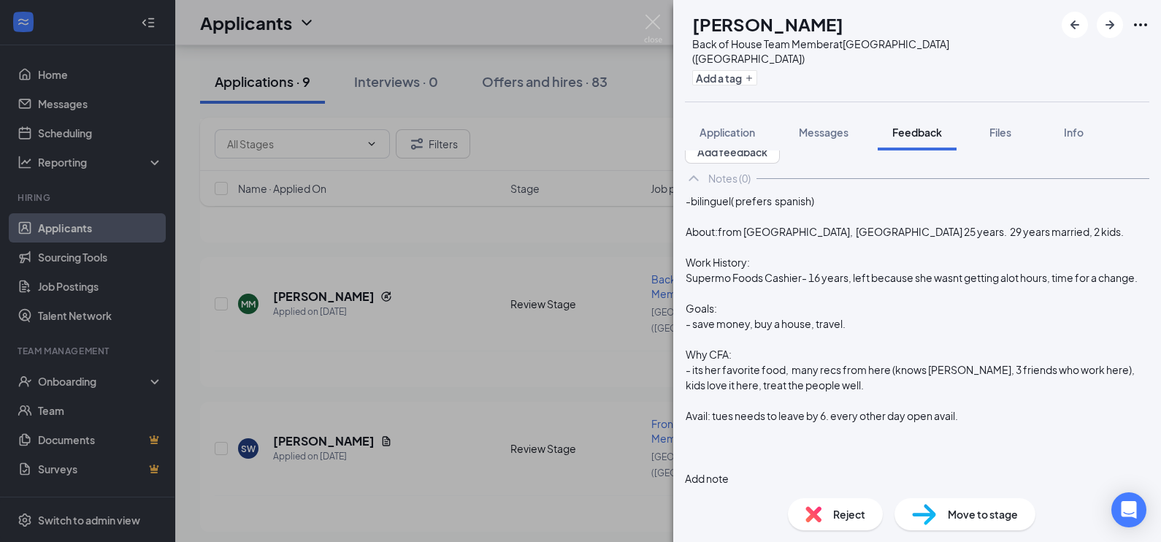
scroll to position [53, 0]
click at [729, 470] on button "Add note" at bounding box center [707, 478] width 44 height 16
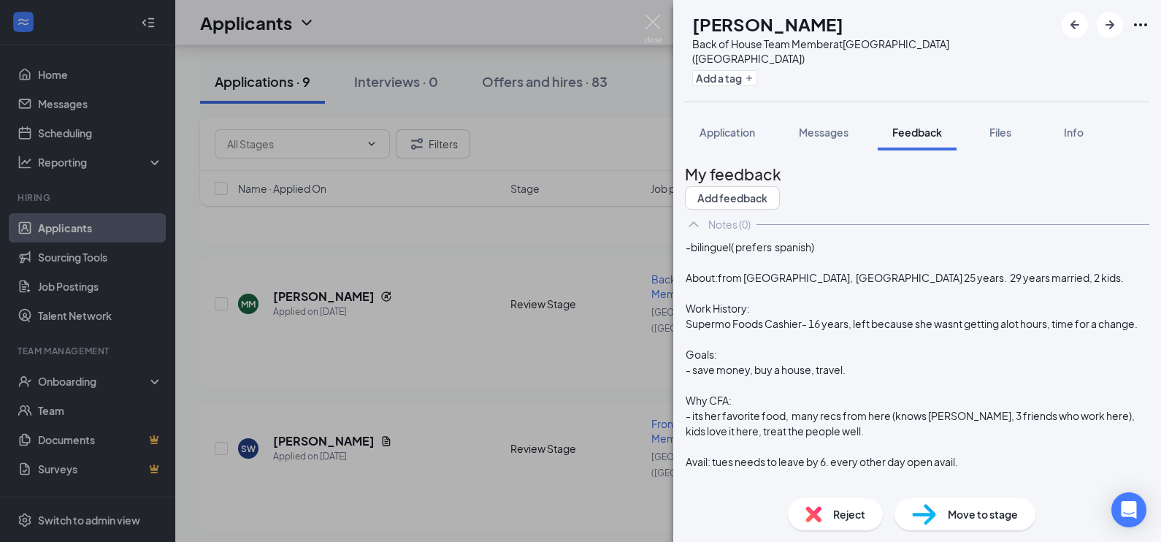
click at [1091, 220] on div "Notes (0)" at bounding box center [917, 224] width 464 height 29
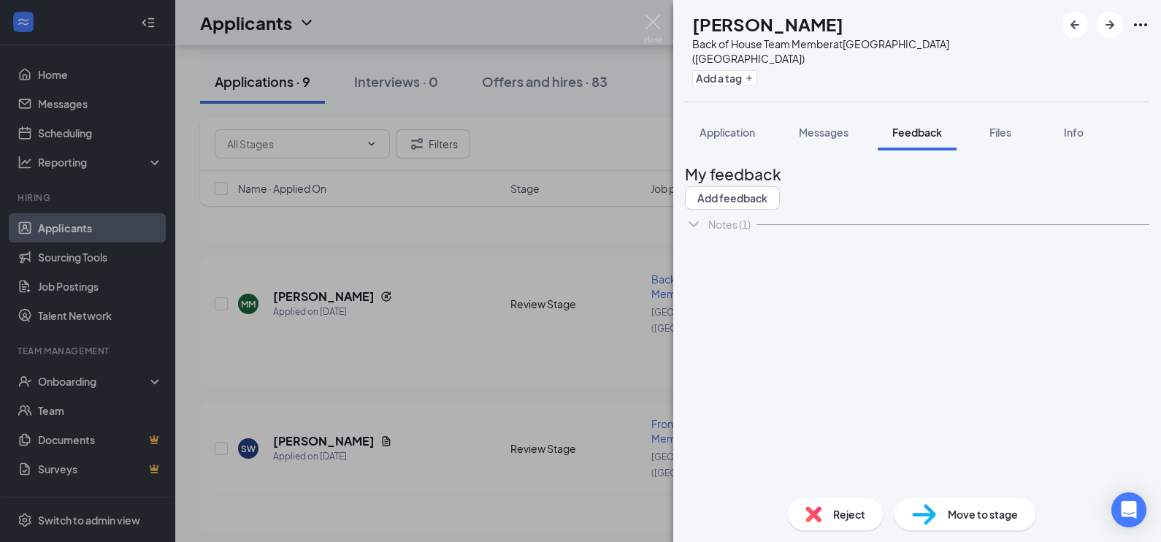
click at [723, 226] on div "Notes (1)" at bounding box center [729, 224] width 42 height 15
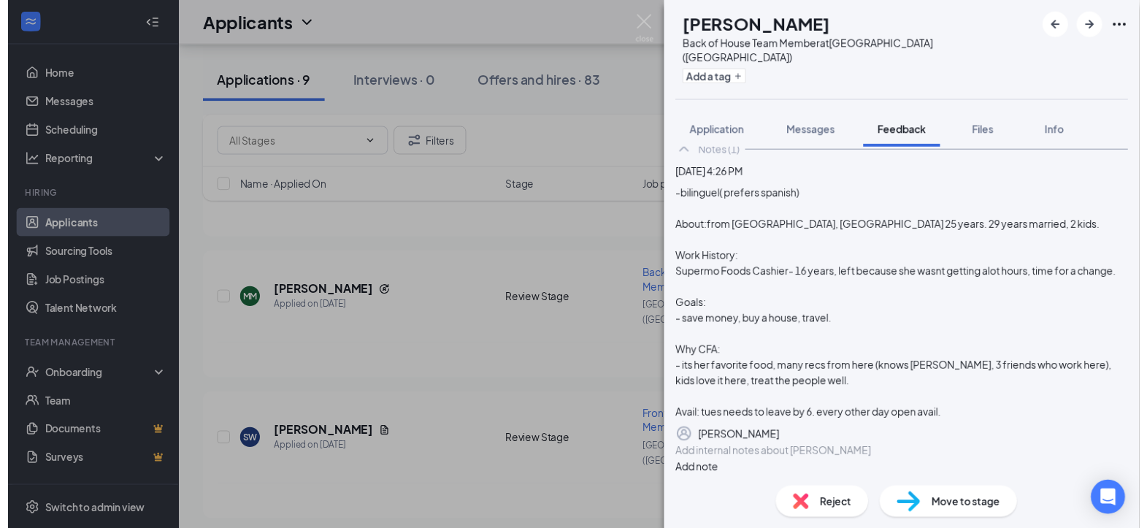
scroll to position [174, 0]
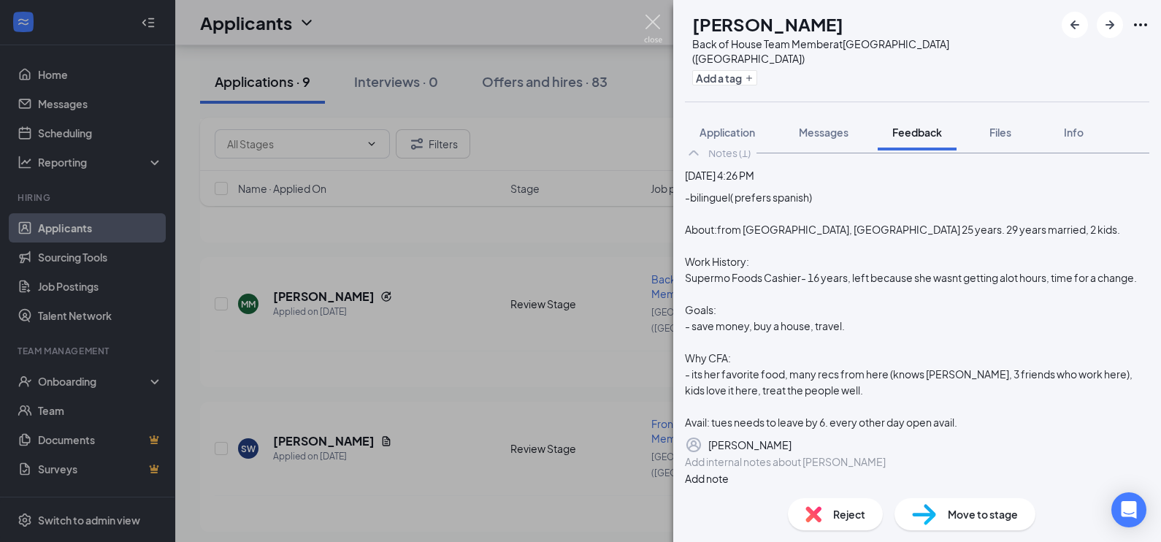
click at [648, 15] on img at bounding box center [653, 29] width 18 height 28
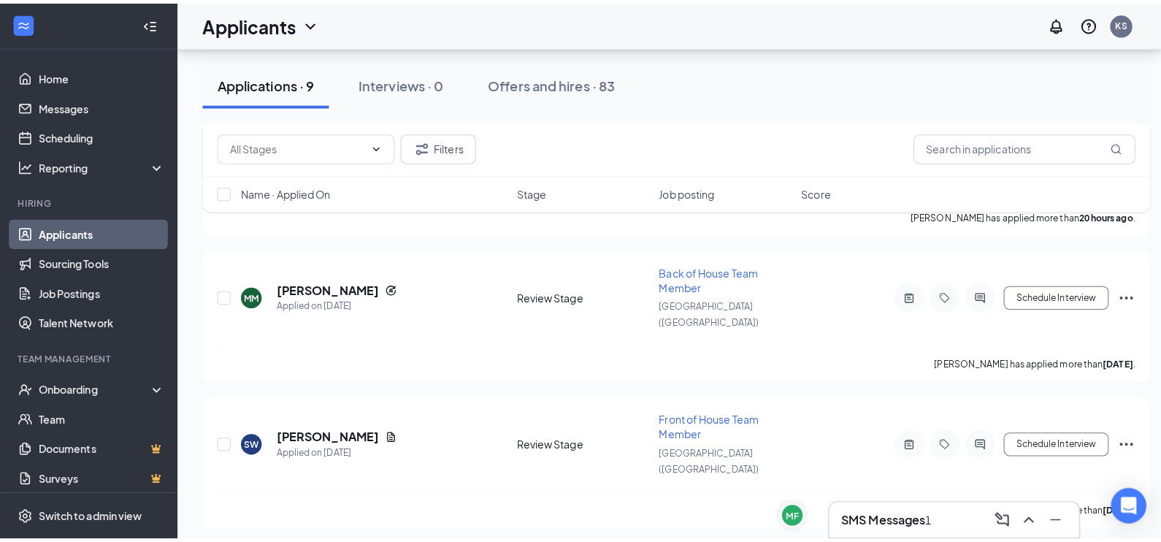
scroll to position [181, 0]
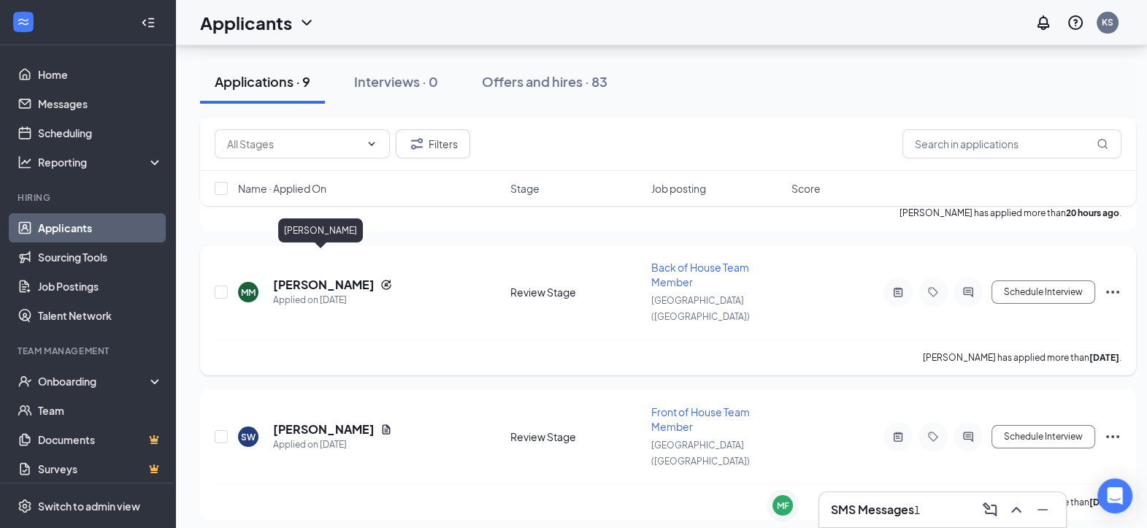
click at [318, 277] on h5 "[PERSON_NAME]" at bounding box center [323, 285] width 101 height 16
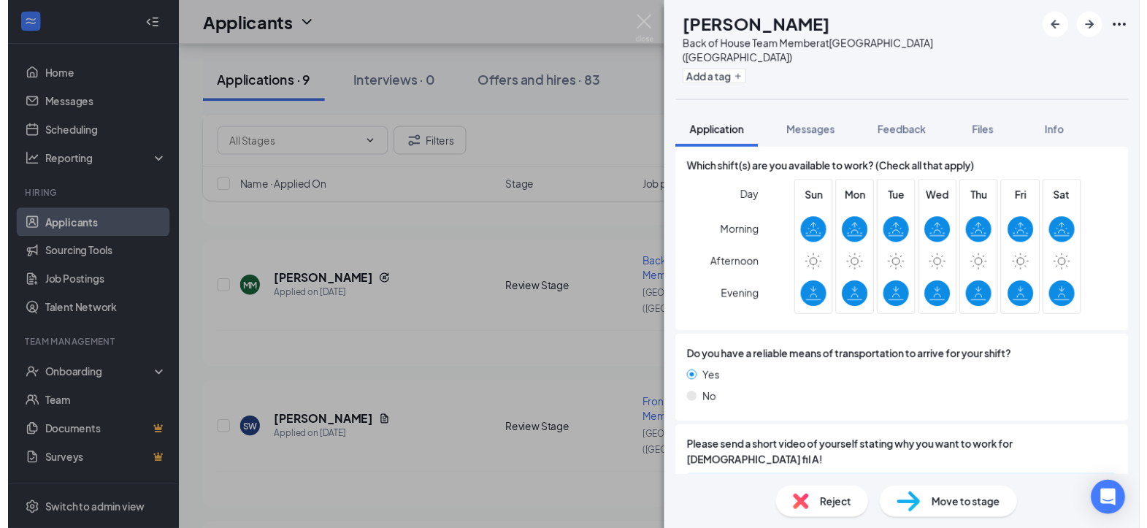
scroll to position [1007, 0]
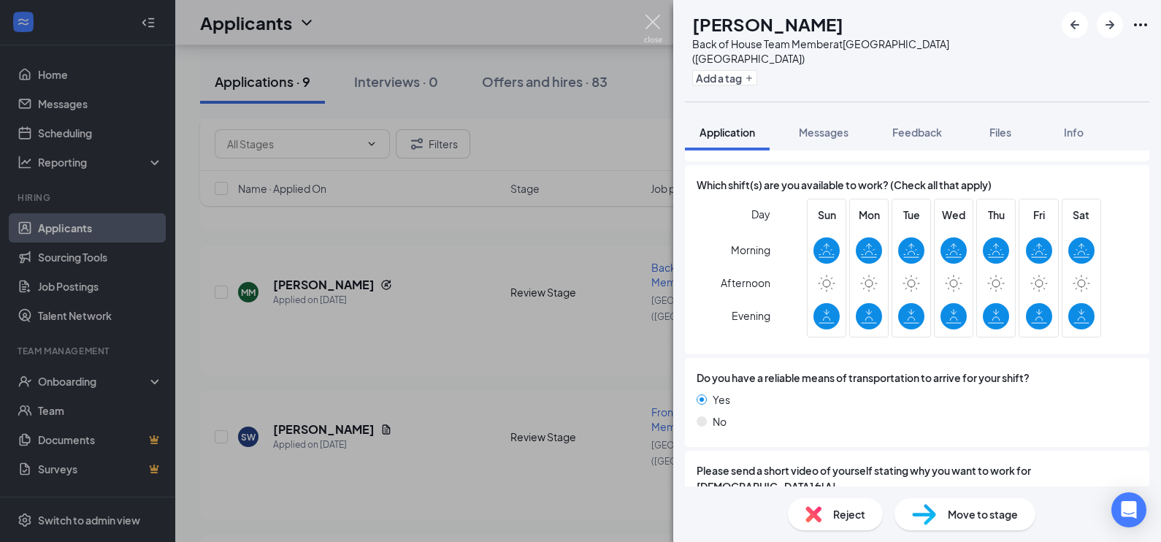
click at [653, 21] on img at bounding box center [653, 29] width 18 height 28
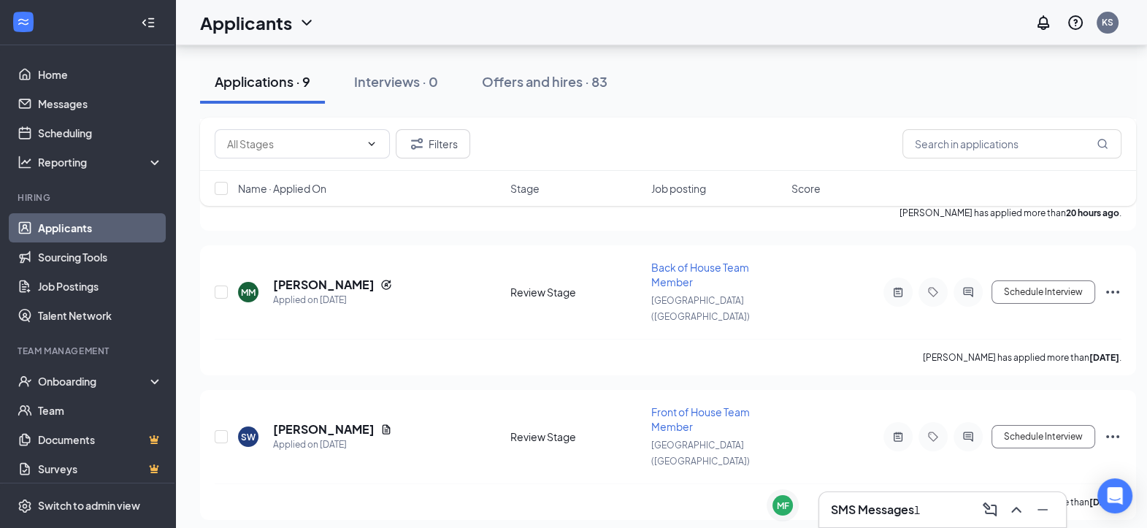
click at [831, 512] on h3 "SMS Messages" at bounding box center [872, 510] width 83 height 16
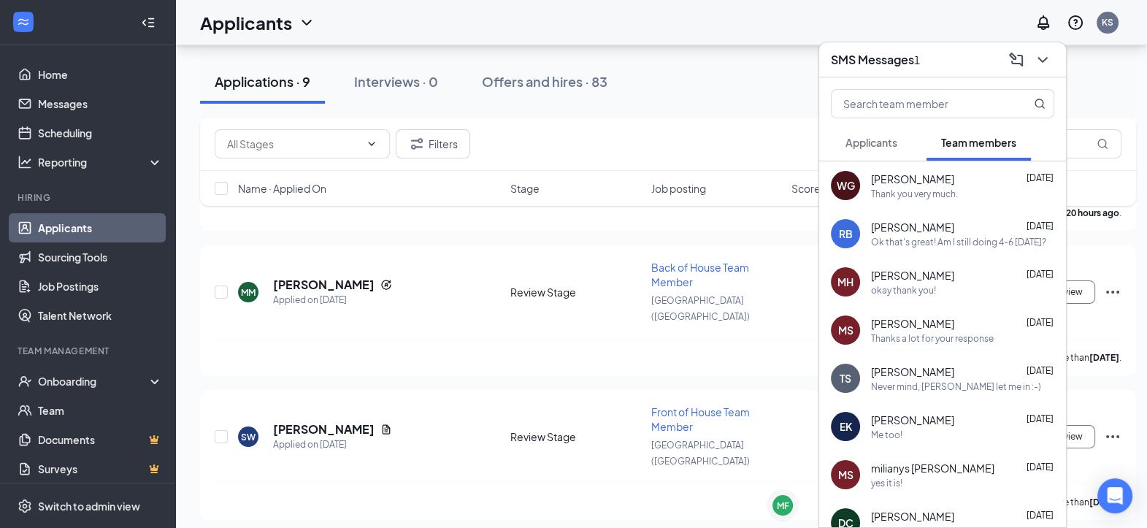
click at [839, 153] on button "Applicants" at bounding box center [871, 142] width 81 height 37
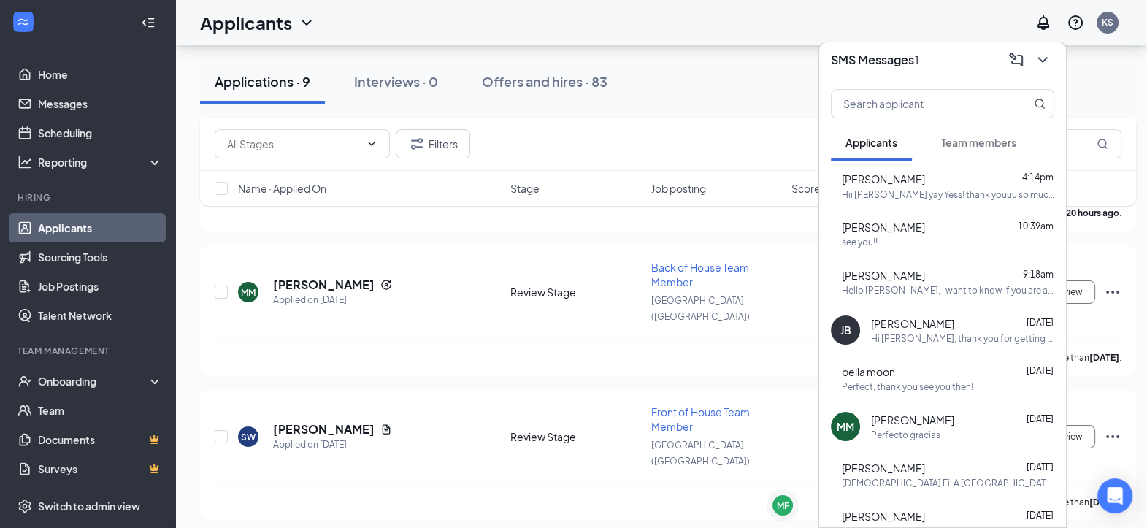
click at [940, 206] on div "MF [PERSON_NAME] 4:14pm Hii [PERSON_NAME] yay Yess! thank youuu so much again ☺️" at bounding box center [942, 185] width 247 height 48
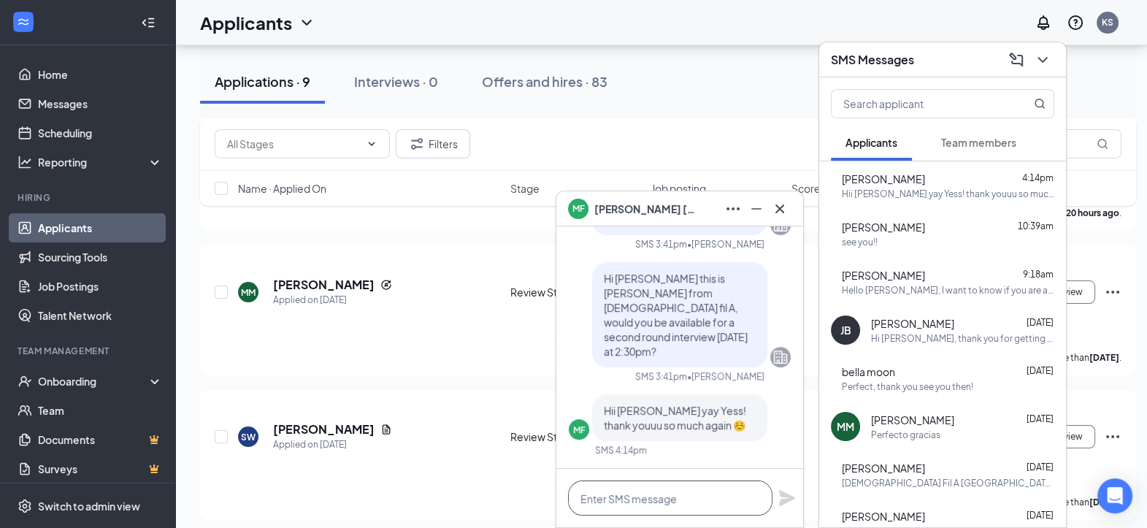
click at [634, 496] on textarea at bounding box center [670, 497] width 204 height 35
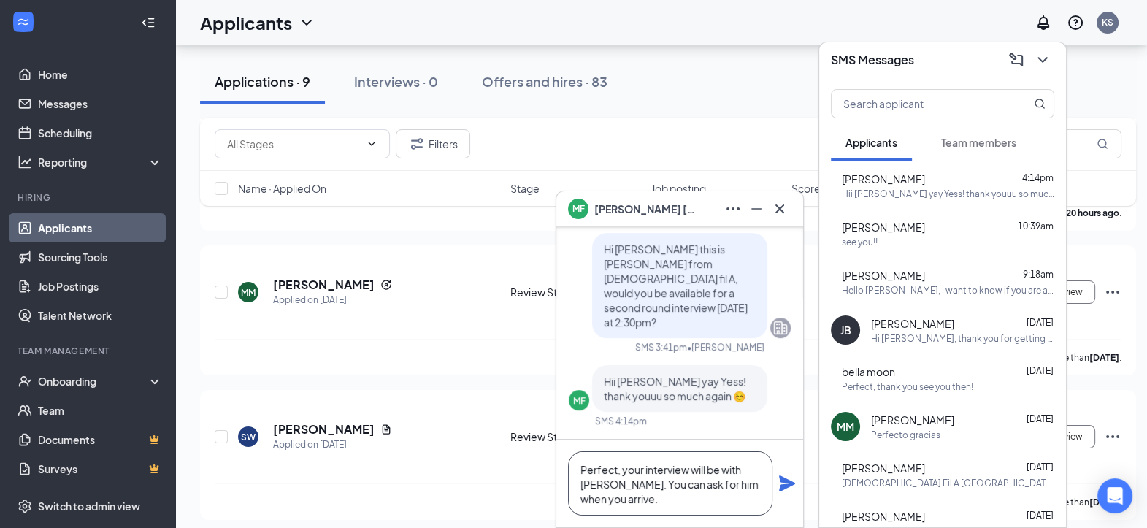
type textarea "Perfect, your interview will be with [PERSON_NAME]. You can ask for him when yo…"
click at [788, 483] on icon "Plane" at bounding box center [787, 483] width 16 height 16
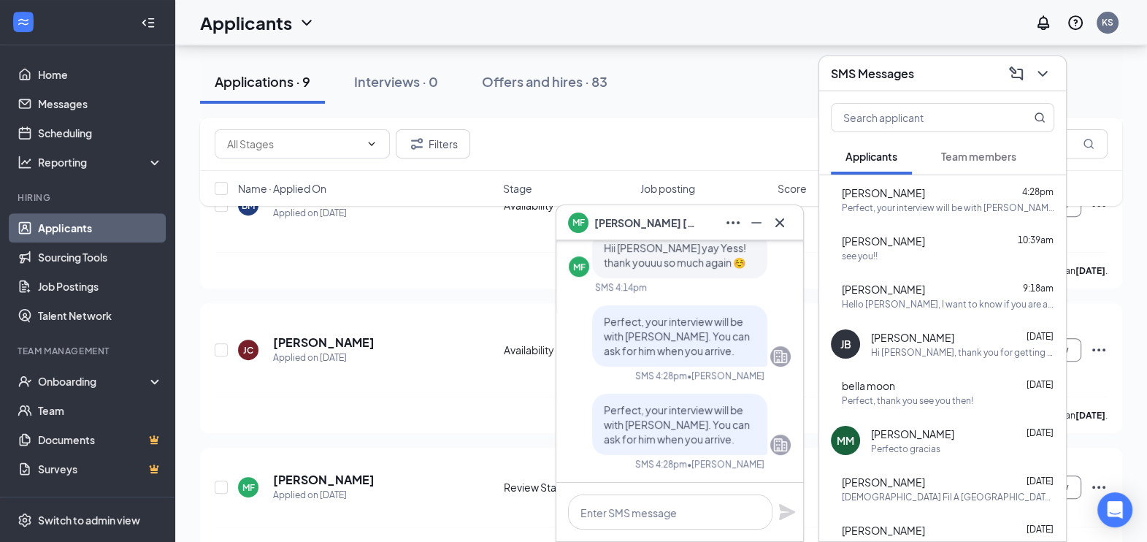
scroll to position [869, 0]
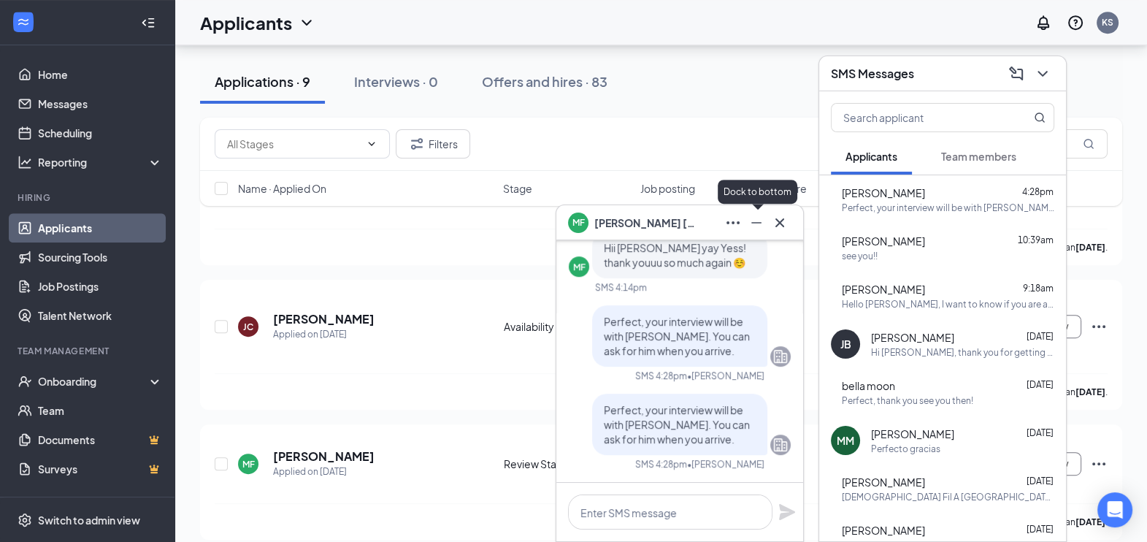
click at [759, 222] on icon "Minimize" at bounding box center [757, 223] width 18 height 18
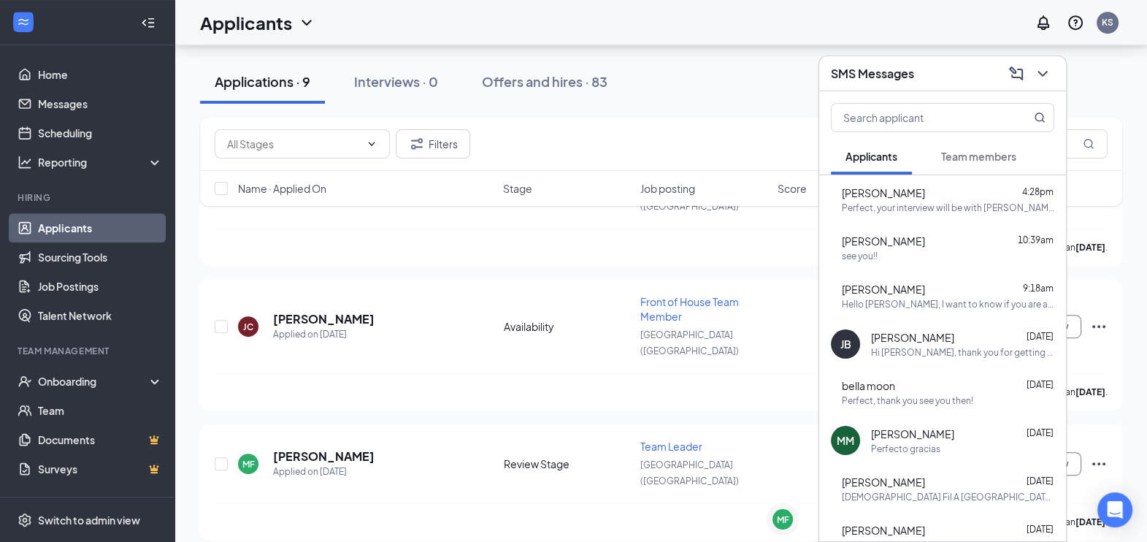
click at [1055, 76] on div "SMS Messages" at bounding box center [942, 73] width 247 height 35
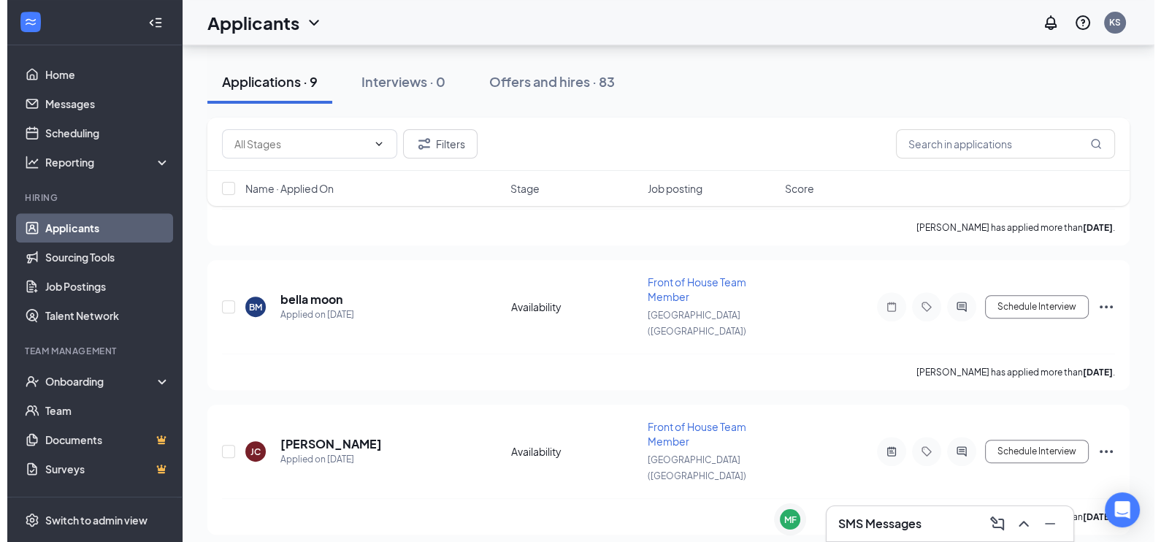
scroll to position [569, 0]
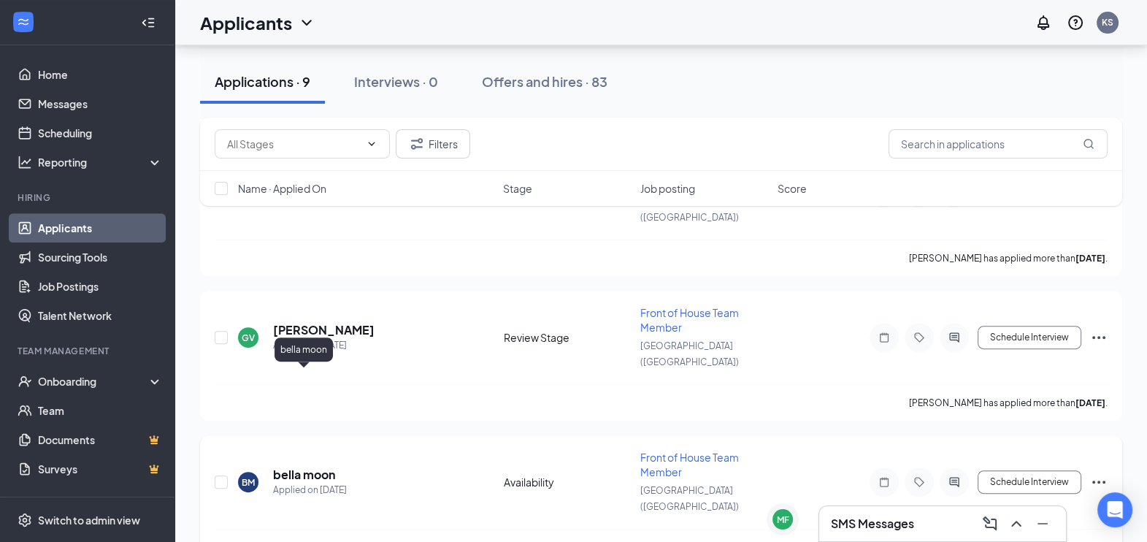
click at [284, 467] on h5 "bella moon" at bounding box center [304, 475] width 62 height 16
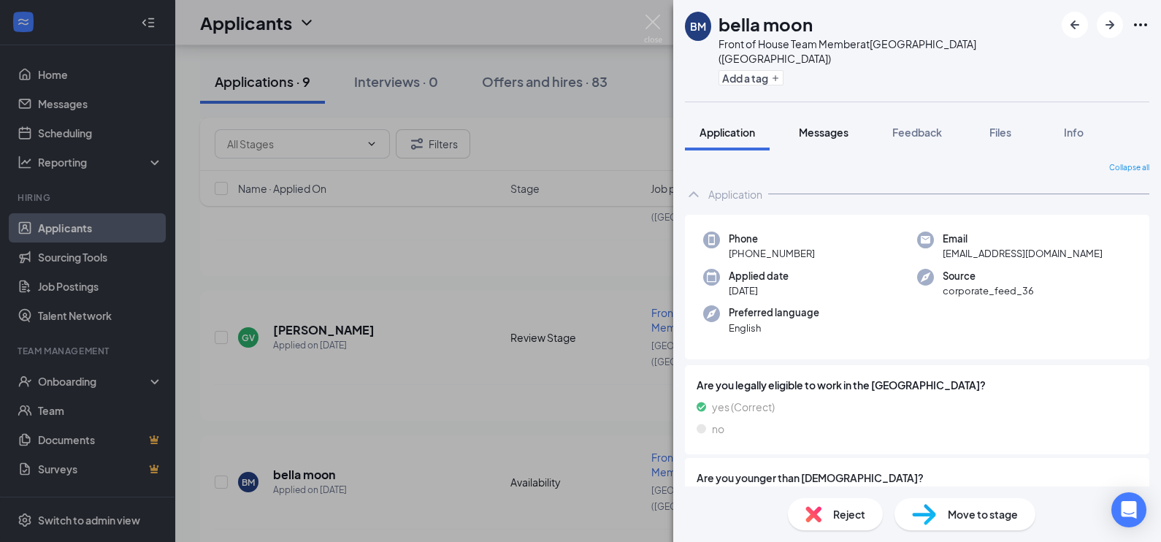
click at [829, 126] on span "Messages" at bounding box center [824, 132] width 50 height 13
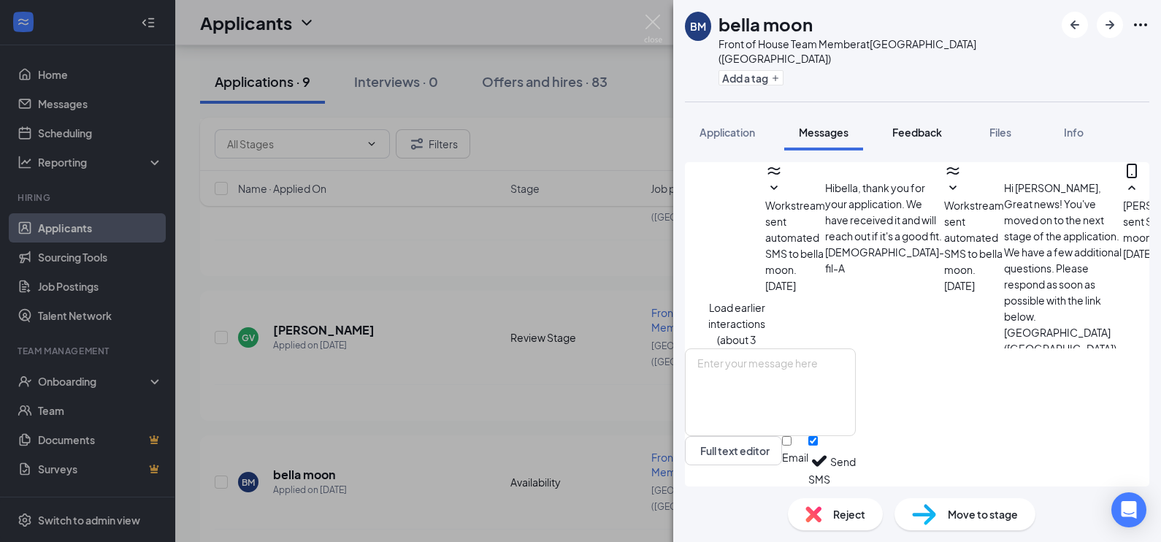
click at [916, 126] on span "Feedback" at bounding box center [917, 132] width 50 height 13
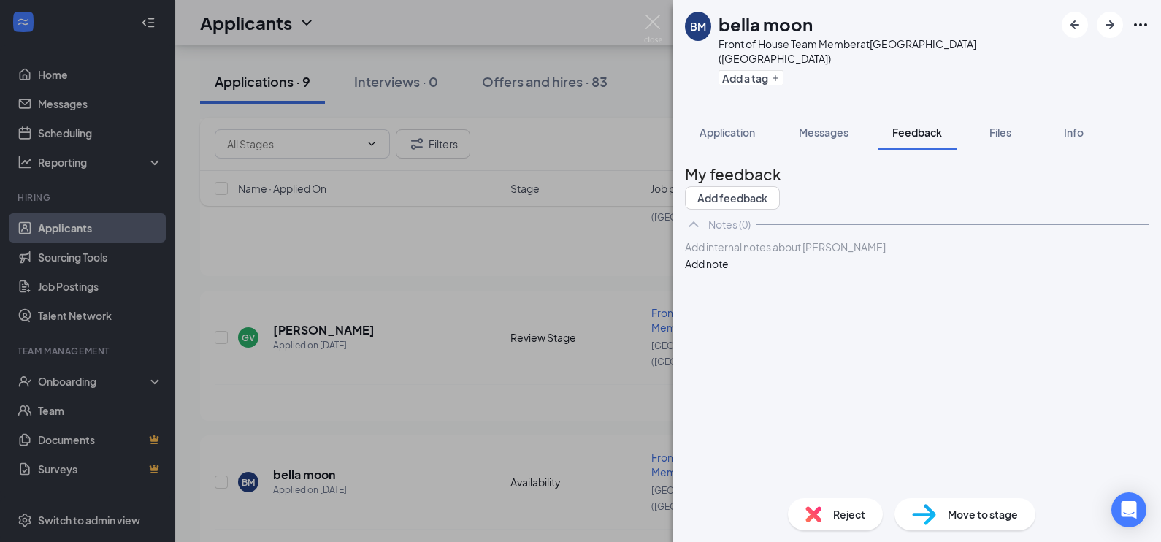
click at [780, 255] on div at bounding box center [917, 246] width 463 height 15
click at [780, 255] on div "About:" at bounding box center [917, 246] width 463 height 15
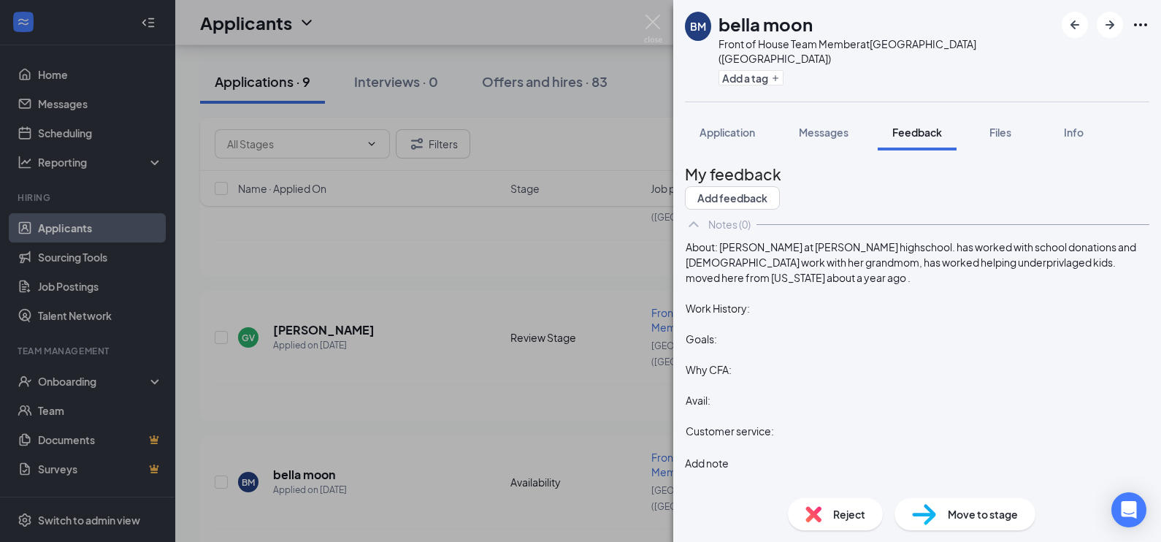
click at [786, 316] on div "Work History:" at bounding box center [917, 308] width 463 height 15
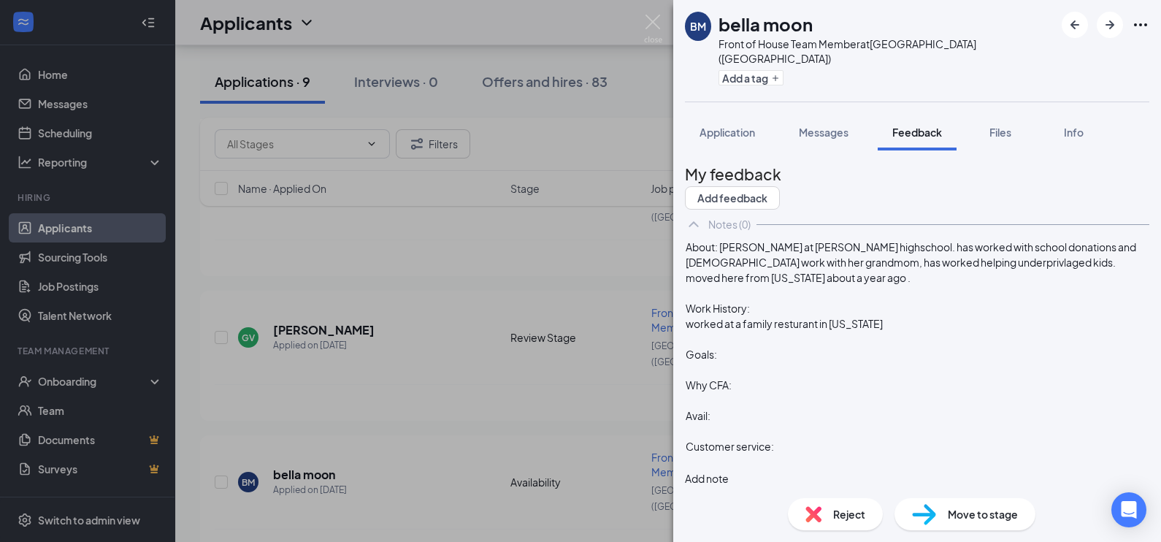
click at [767, 285] on div "About: [PERSON_NAME] at [PERSON_NAME] highschool. has worked with school donati…" at bounding box center [917, 262] width 463 height 46
click at [802, 274] on span "About: [PERSON_NAME] at [PERSON_NAME] highschool. has worked with school donati…" at bounding box center [916, 262] width 461 height 44
click at [990, 285] on div "About: [PERSON_NAME] at [PERSON_NAME] highschool. has worked with school donati…" at bounding box center [917, 262] width 463 height 46
click at [910, 331] on div "worked at a family resturant in [US_STATE]" at bounding box center [917, 323] width 463 height 15
click at [742, 377] on div at bounding box center [917, 369] width 463 height 15
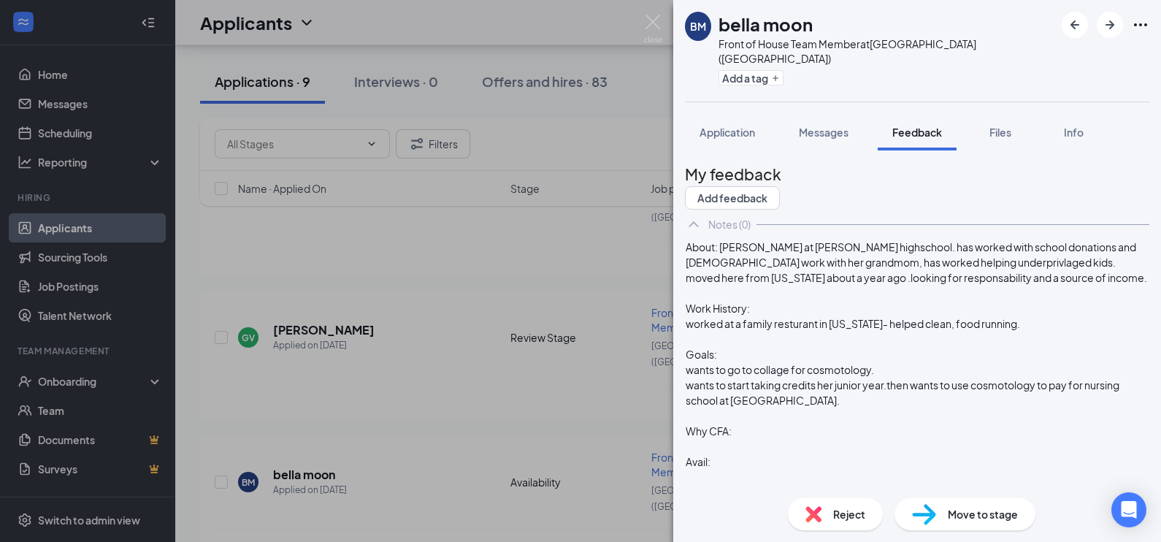
scroll to position [91, 0]
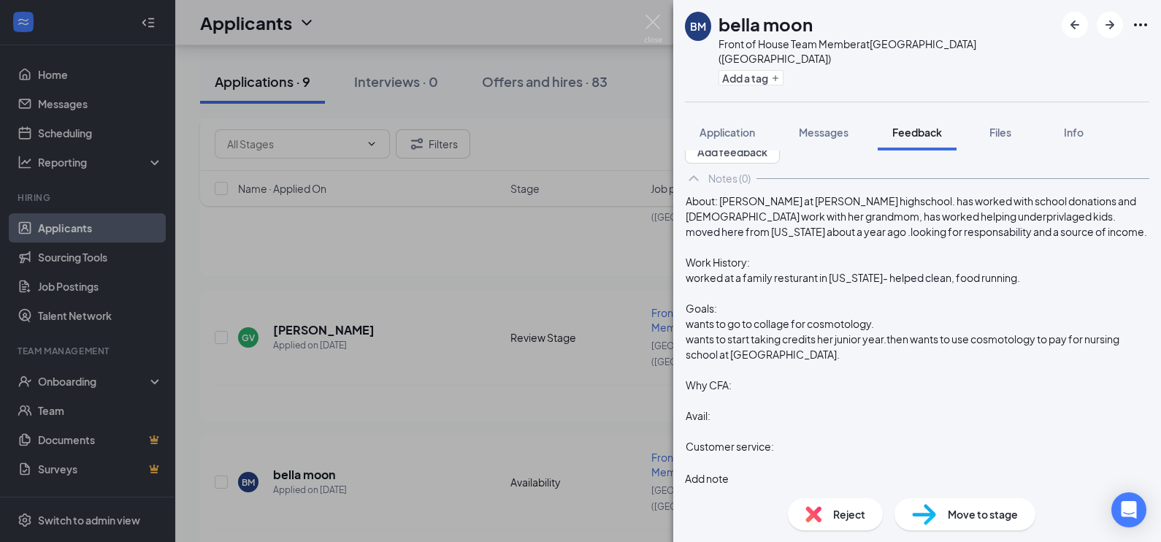
click at [732, 385] on span "Why CFA:" at bounding box center [709, 384] width 46 height 13
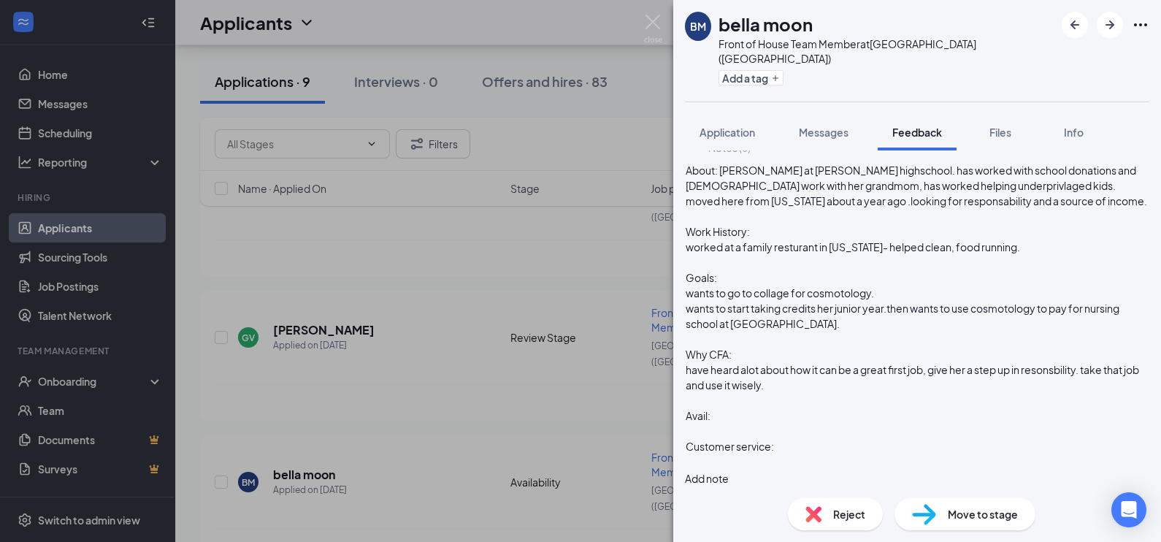
scroll to position [112, 0]
click at [756, 417] on div "Avail:" at bounding box center [917, 415] width 463 height 15
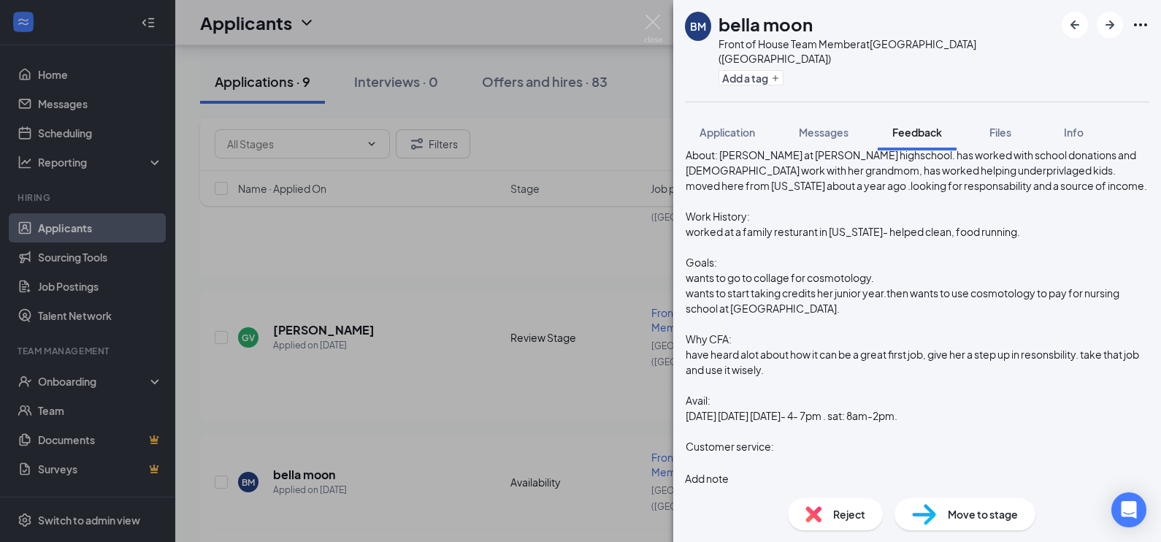
click at [828, 439] on div at bounding box center [917, 430] width 463 height 15
click at [824, 454] on div "Customer service:" at bounding box center [917, 446] width 463 height 15
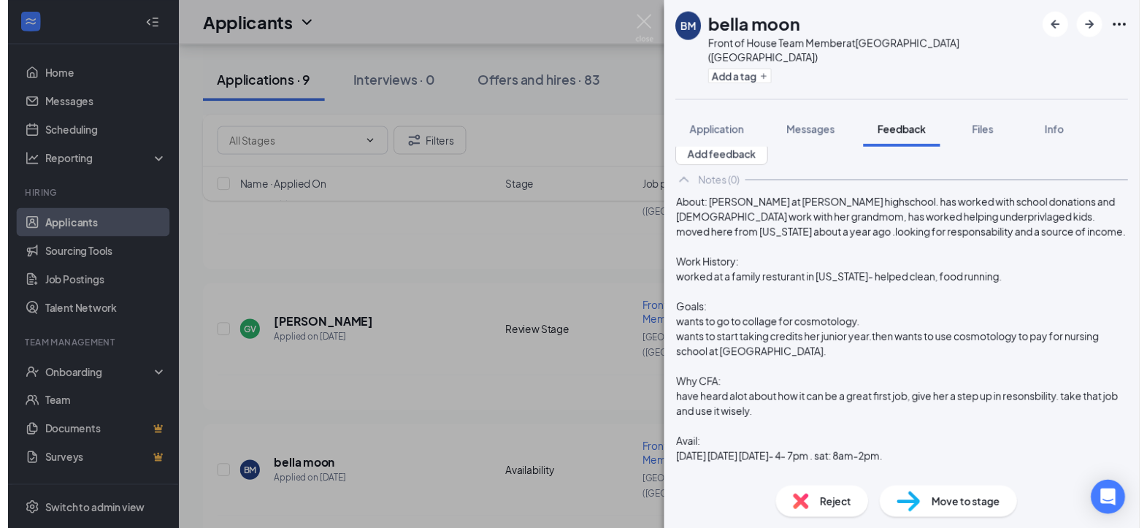
scroll to position [0, 0]
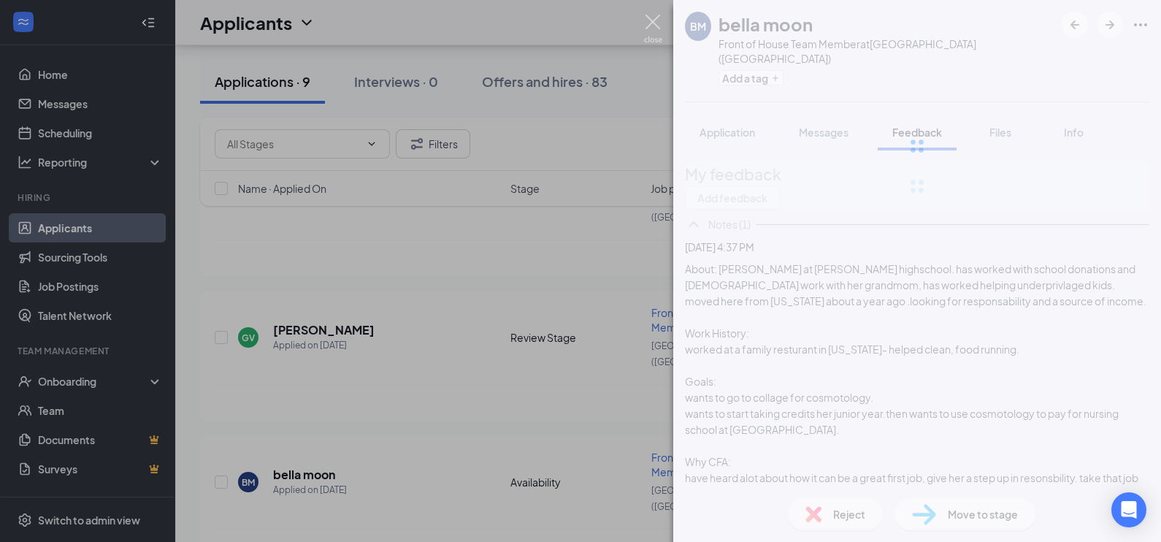
click at [650, 20] on img at bounding box center [653, 29] width 18 height 28
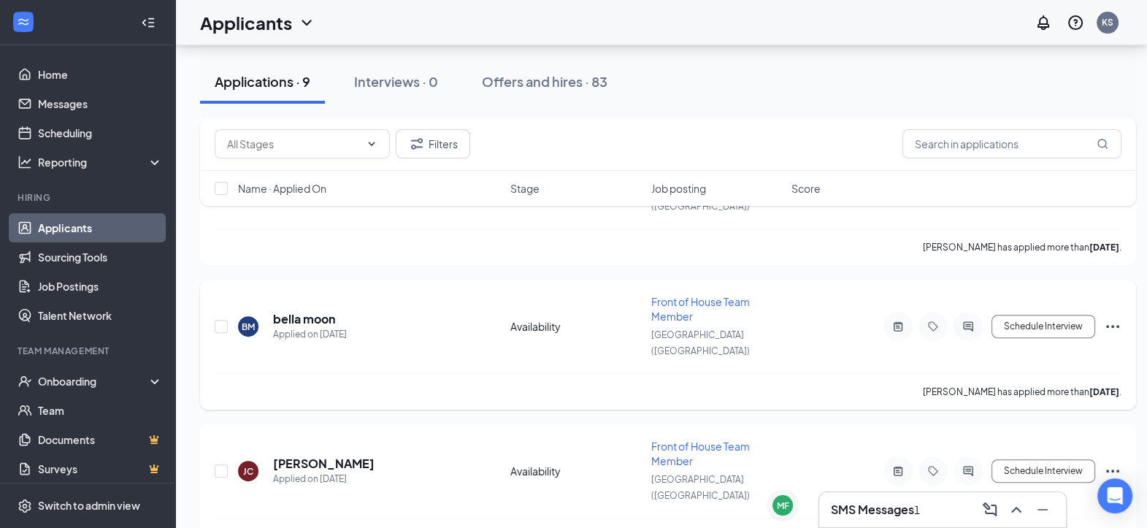
scroll to position [728, 0]
click at [911, 505] on h3 "SMS Messages" at bounding box center [872, 510] width 83 height 16
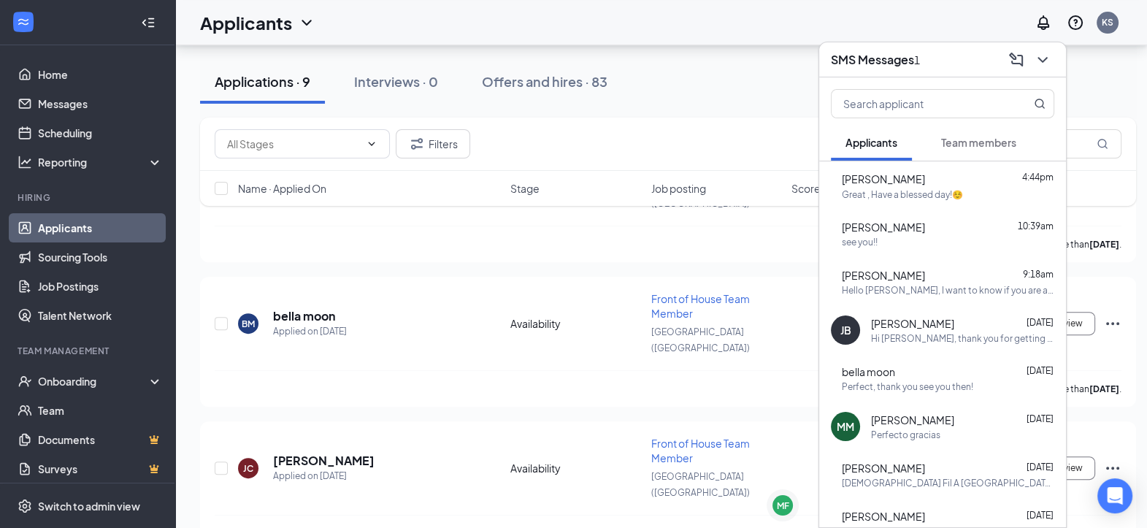
click at [962, 190] on div "Great , Have a blessed day!☺️" at bounding box center [902, 194] width 121 height 12
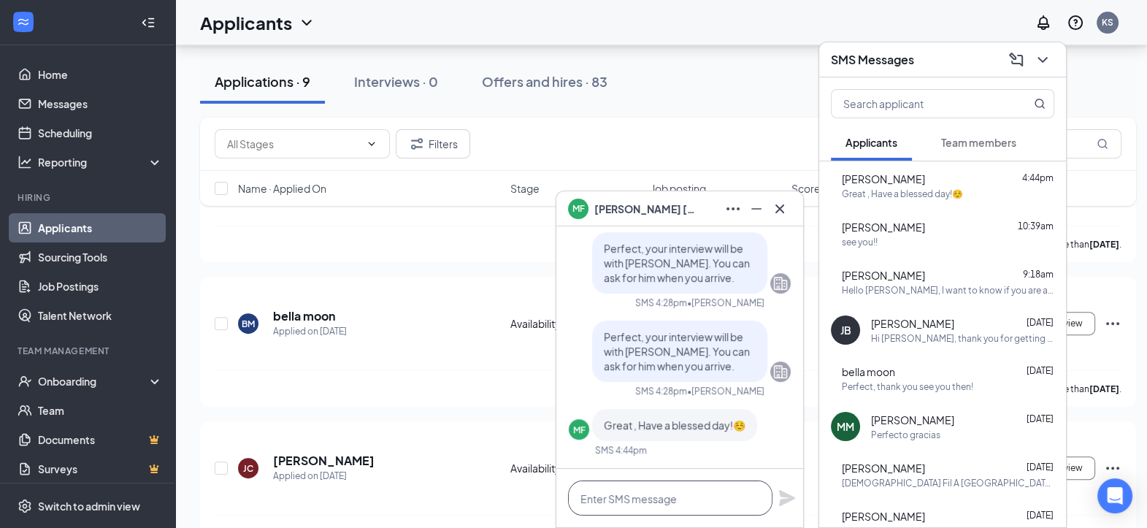
click at [675, 485] on textarea at bounding box center [670, 497] width 204 height 35
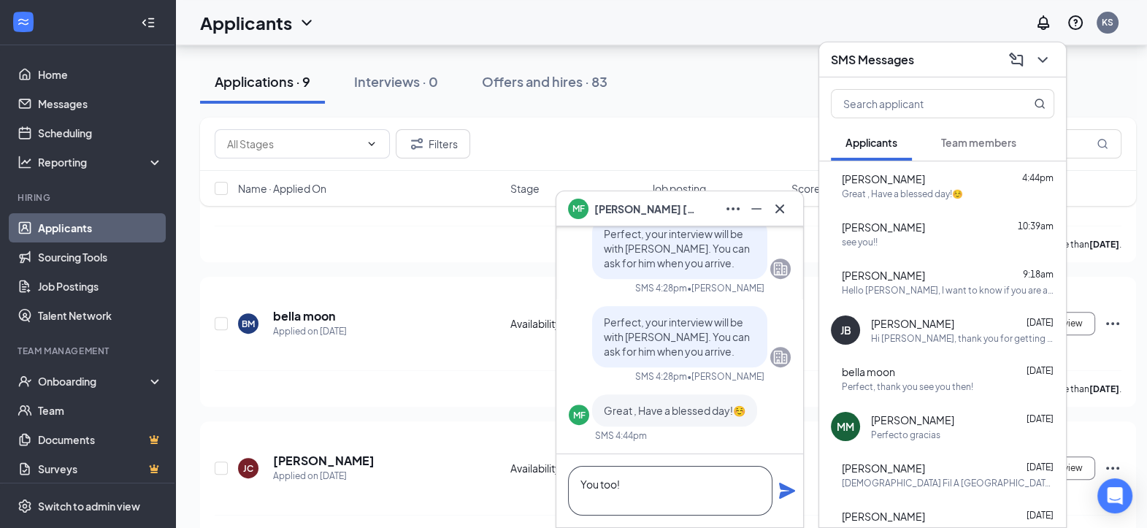
type textarea "You too!"
click at [793, 492] on icon "Plane" at bounding box center [787, 491] width 16 height 16
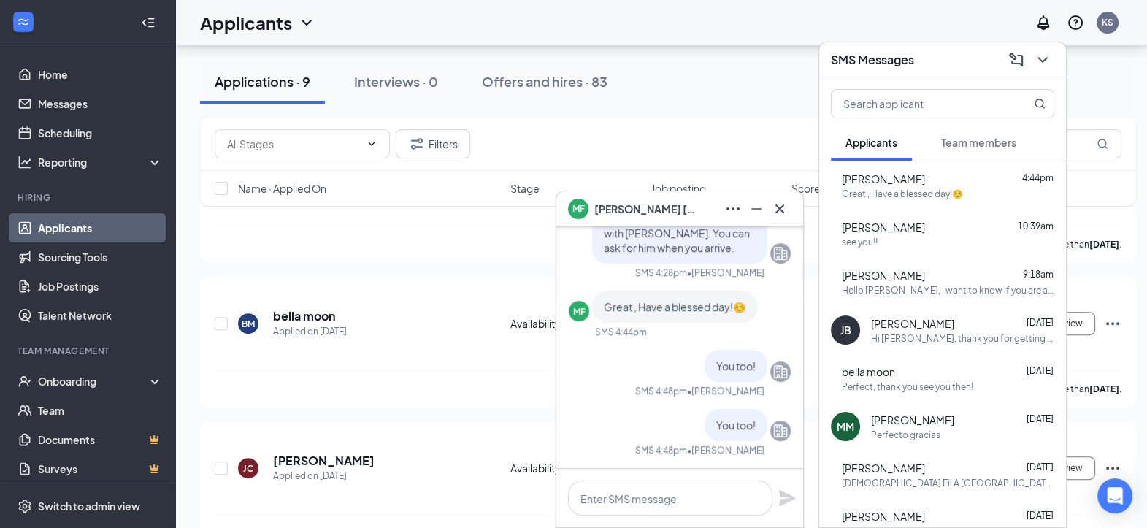
click at [1010, 294] on div "Hello [PERSON_NAME], I want to know if you are available for an interview [DATE…" at bounding box center [948, 290] width 212 height 12
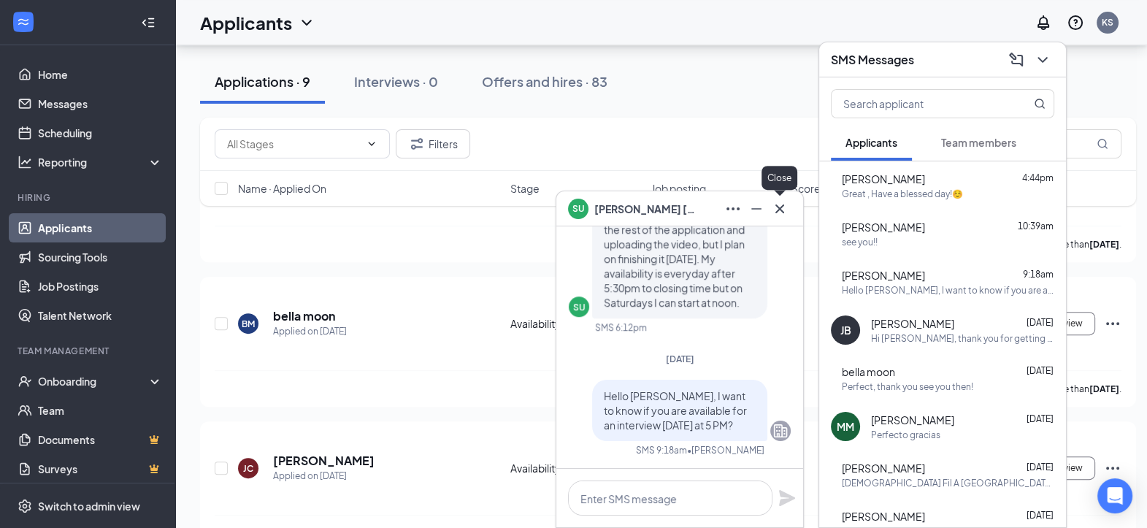
click at [780, 206] on icon "Cross" at bounding box center [780, 209] width 18 height 18
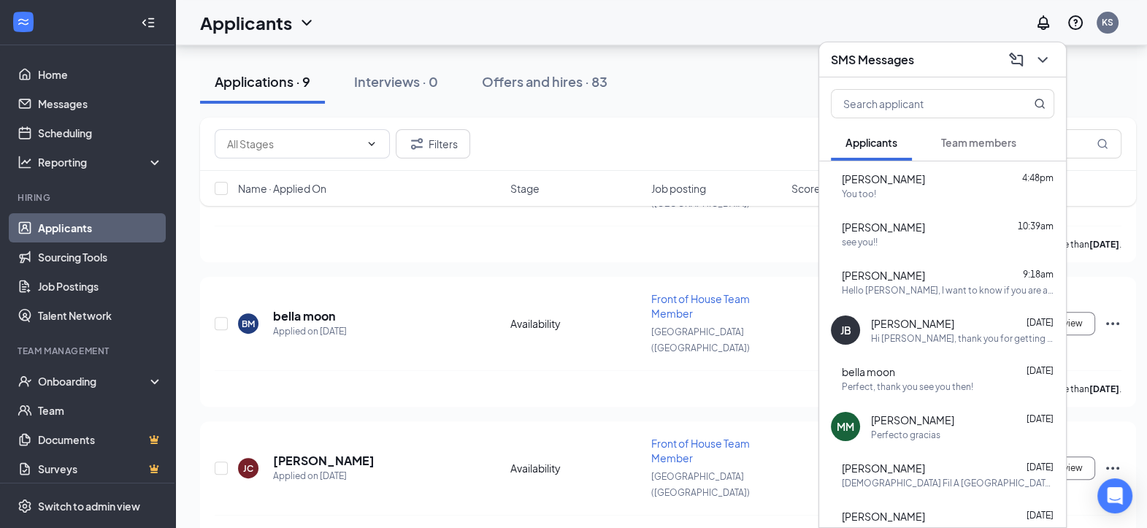
click at [772, 96] on div "Applications · 9 Interviews · 0 Offers and hires · 83" at bounding box center [668, 82] width 936 height 44
click at [1051, 51] on icon "ChevronDown" at bounding box center [1043, 60] width 18 height 18
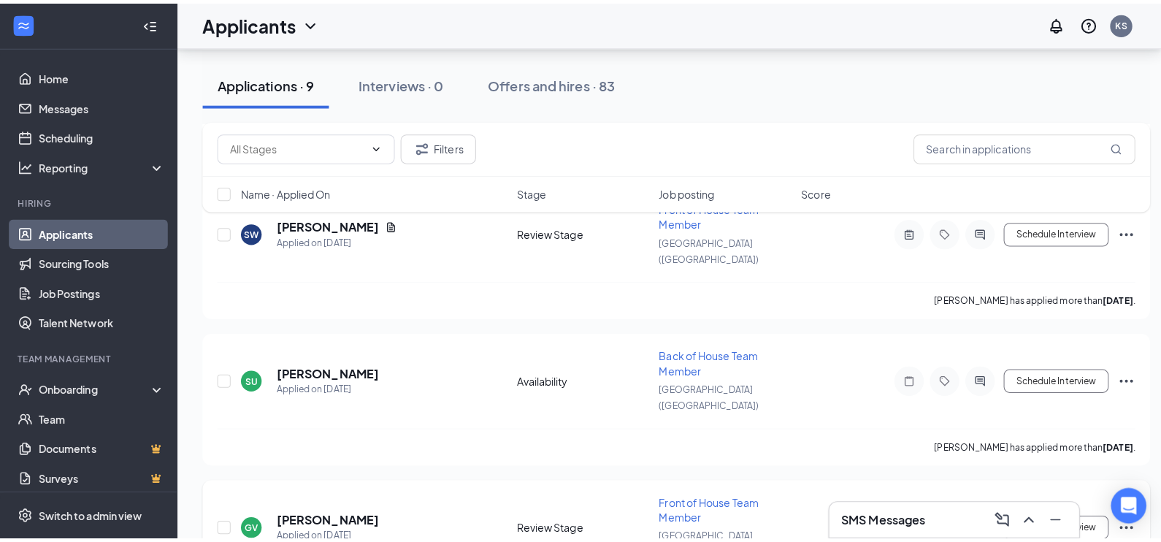
scroll to position [388, 0]
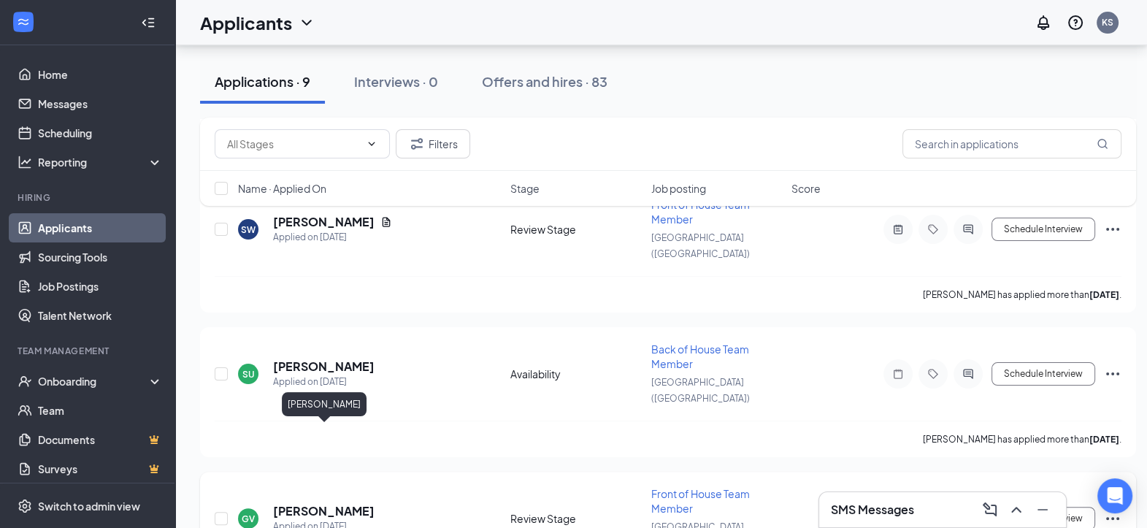
click at [339, 503] on h5 "[PERSON_NAME]" at bounding box center [323, 511] width 101 height 16
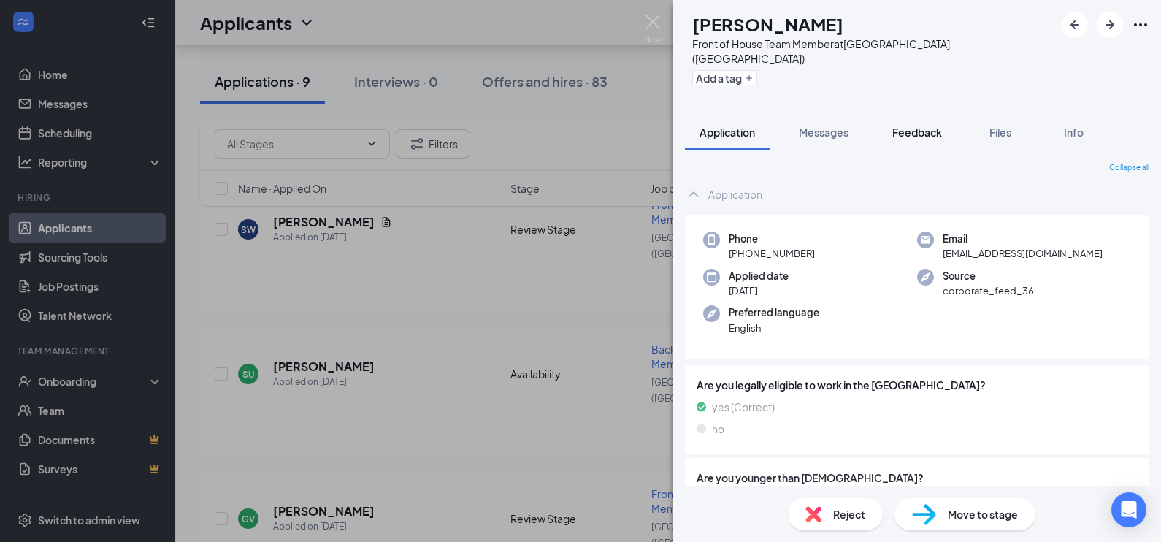
click at [934, 126] on span "Feedback" at bounding box center [917, 132] width 50 height 13
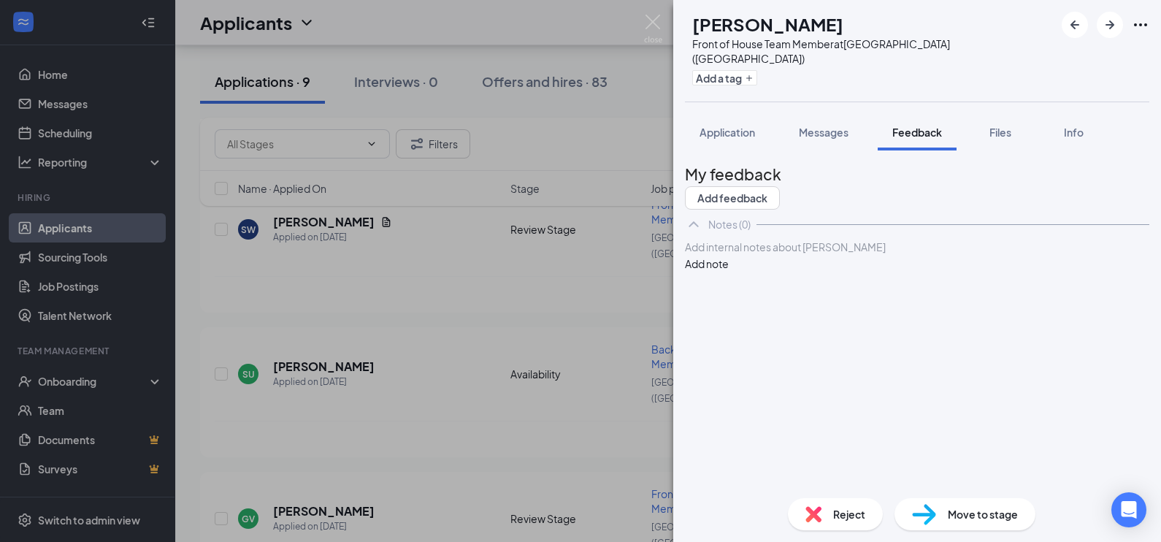
click at [818, 255] on div at bounding box center [917, 246] width 463 height 15
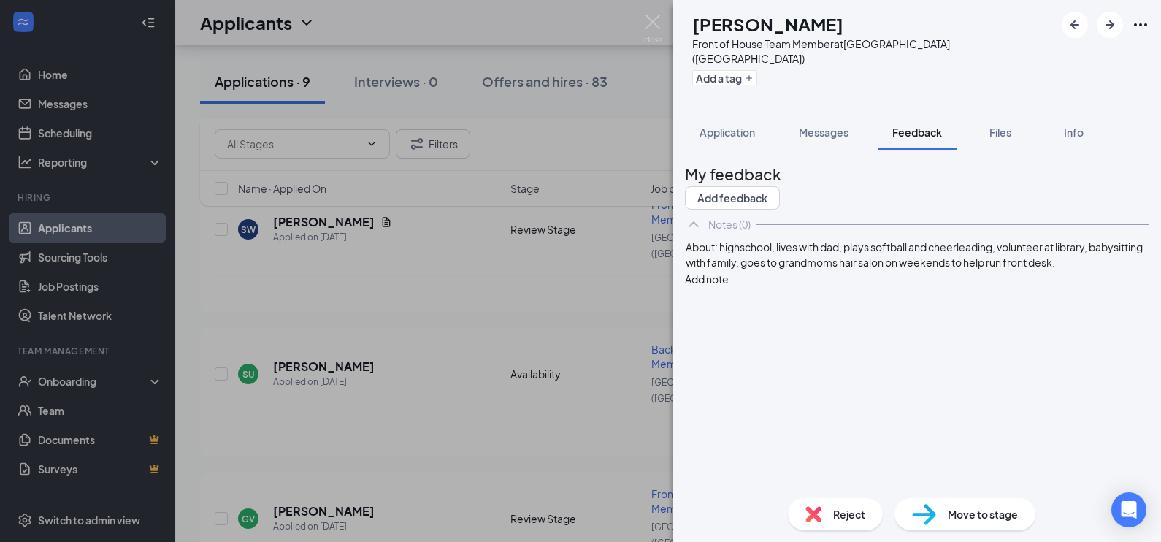
click at [802, 269] on span "About: highschool, lives with dad, plays softball and cheerleading, volunteer a…" at bounding box center [915, 254] width 458 height 28
click at [1000, 285] on div "About: highschool- 10th [PERSON_NAME] high. , lives with dad, plays softball an…" at bounding box center [917, 262] width 463 height 46
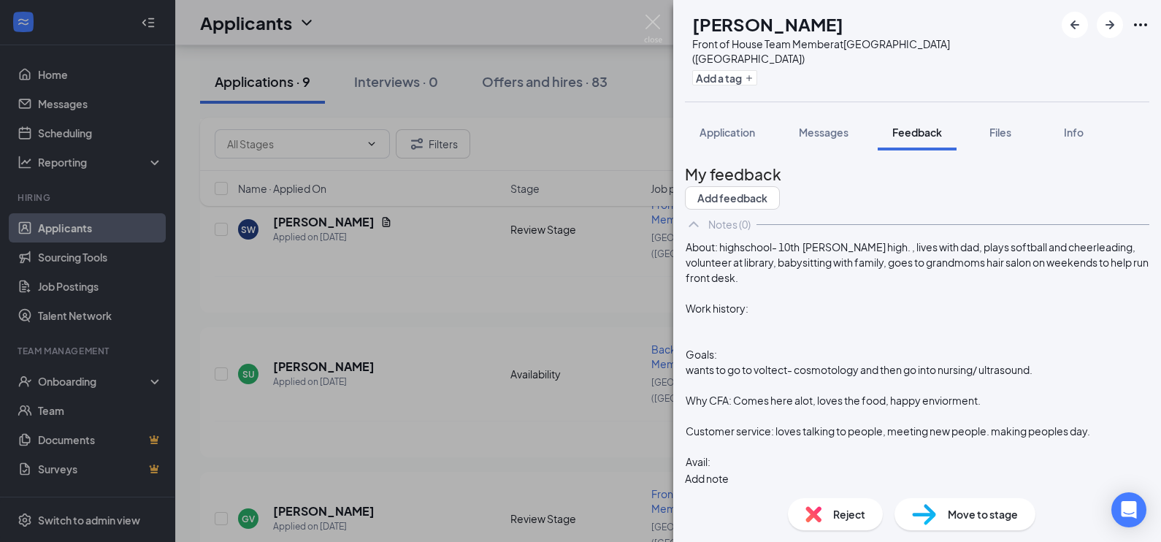
scroll to position [60, 0]
click at [814, 285] on div at bounding box center [917, 292] width 463 height 15
click at [1011, 247] on div "About: highschool- 10th [PERSON_NAME] high. , lives with dad, plays softball an…" at bounding box center [917, 262] width 463 height 46
click at [729, 470] on button "Add note" at bounding box center [707, 478] width 44 height 16
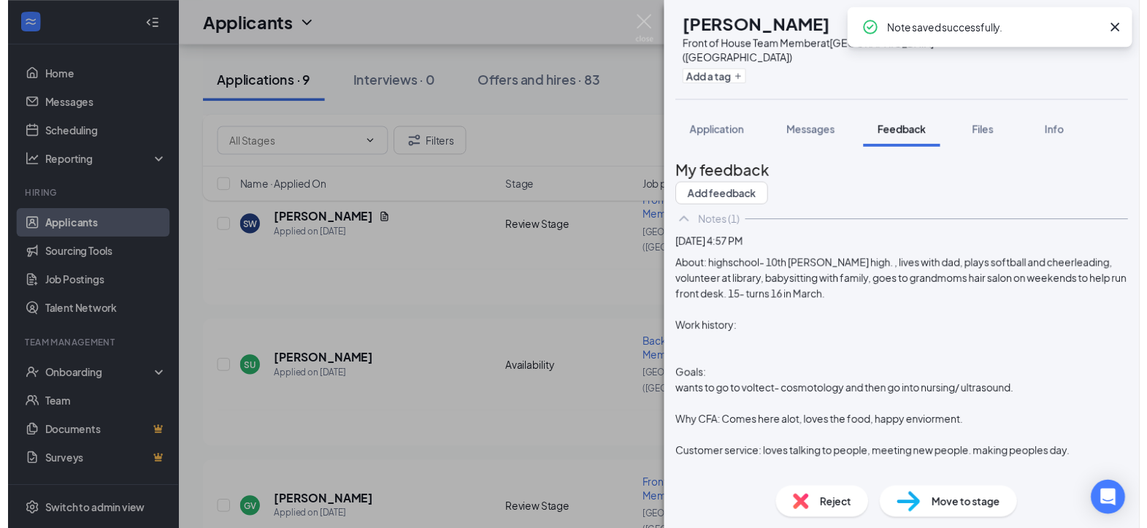
scroll to position [174, 0]
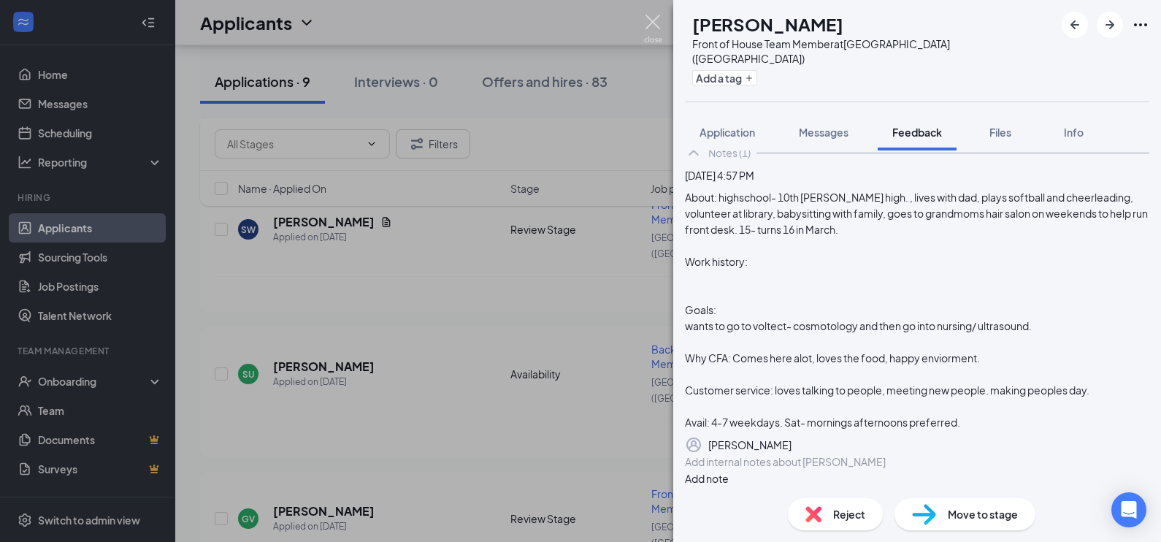
click at [646, 20] on img at bounding box center [653, 29] width 18 height 28
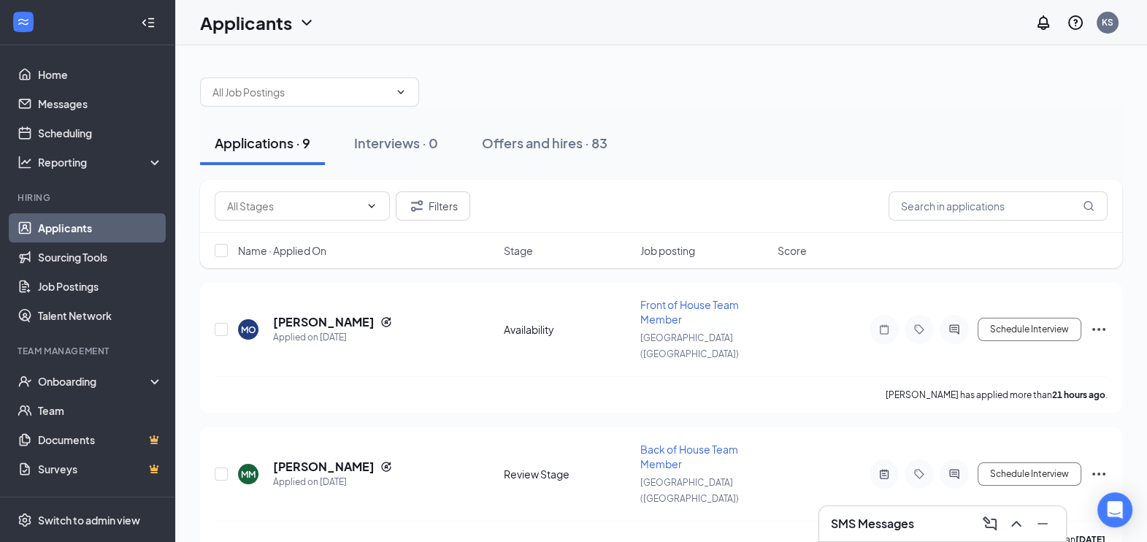
click at [940, 515] on div "SMS Messages" at bounding box center [942, 523] width 223 height 23
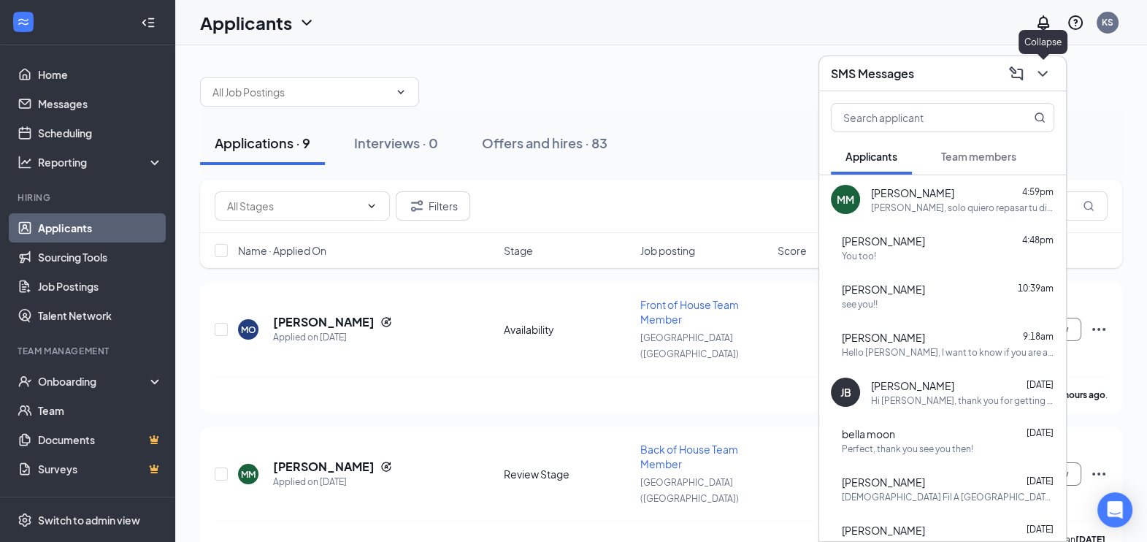
click at [1040, 74] on icon "ChevronDown" at bounding box center [1041, 74] width 9 height 6
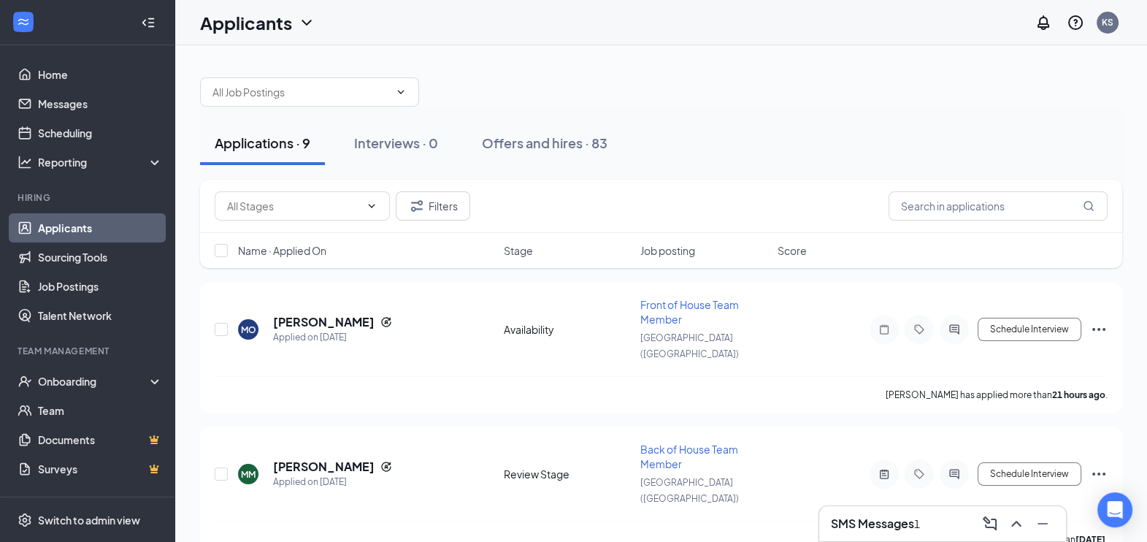
click at [861, 526] on h3 "SMS Messages" at bounding box center [872, 523] width 83 height 16
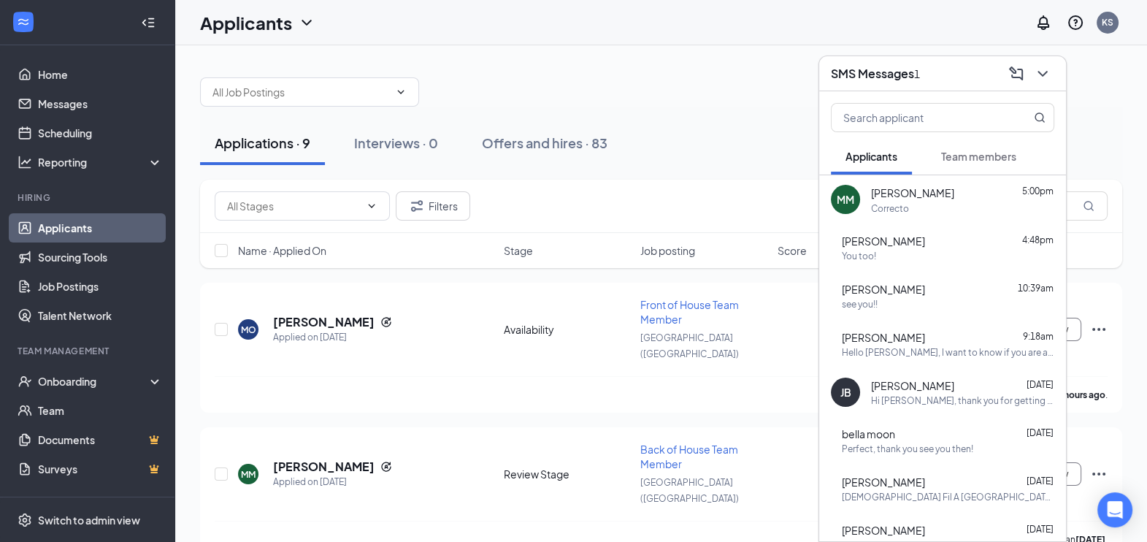
click at [890, 208] on div "Correcto" at bounding box center [890, 208] width 38 height 12
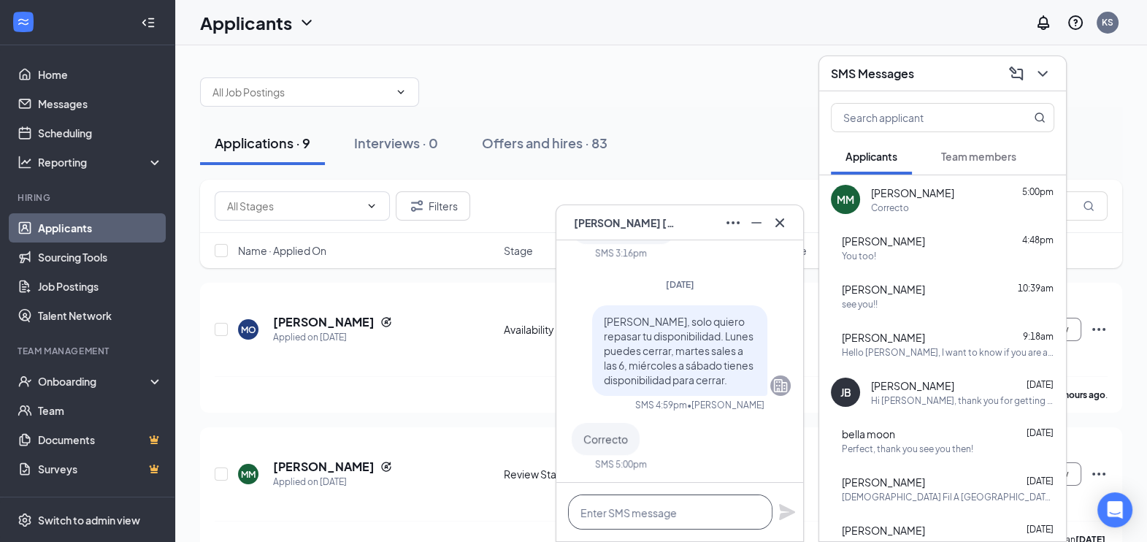
click at [641, 507] on textarea at bounding box center [670, 511] width 204 height 35
type textarea "Perfecto, vamos estar en contacto."
click at [785, 518] on icon "Plane" at bounding box center [787, 512] width 16 height 16
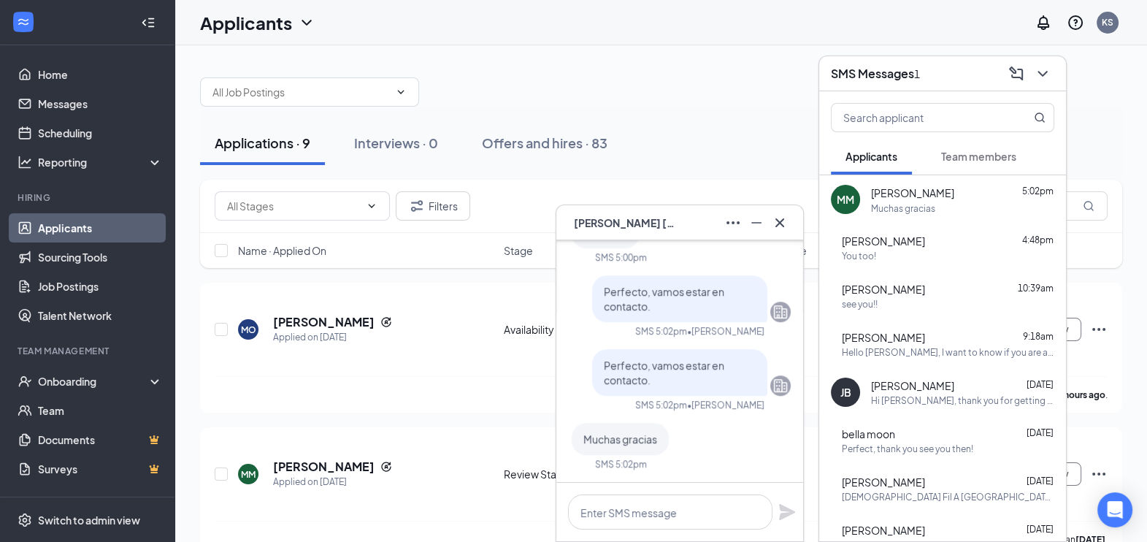
click at [928, 199] on div "[PERSON_NAME] 5:02pm Muchas gracias" at bounding box center [962, 200] width 183 height 30
click at [778, 220] on icon "Cross" at bounding box center [780, 223] width 18 height 18
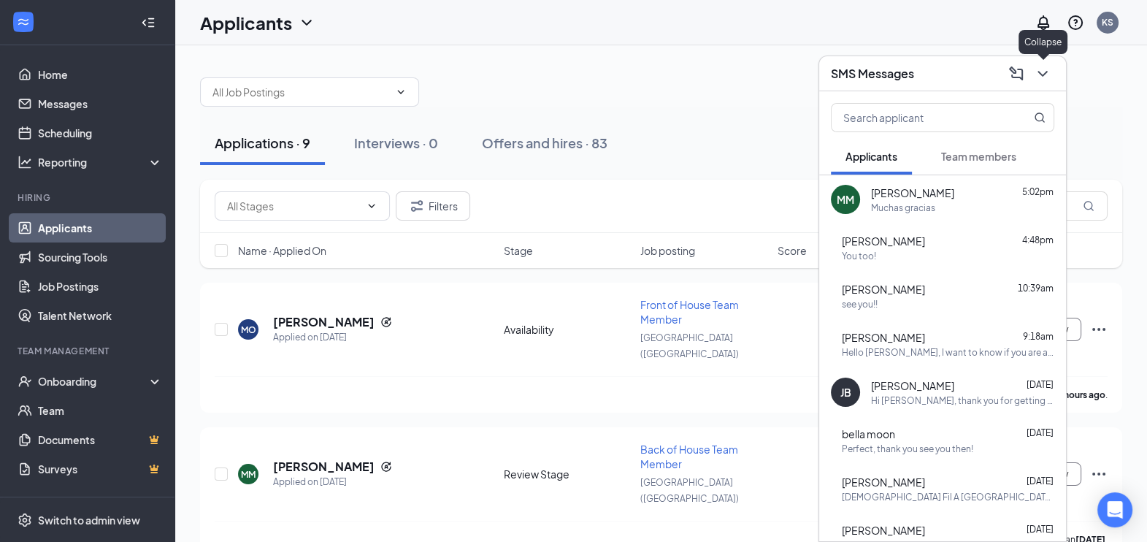
click at [1043, 77] on icon "ChevronDown" at bounding box center [1043, 74] width 18 height 18
